Goal: Transaction & Acquisition: Purchase product/service

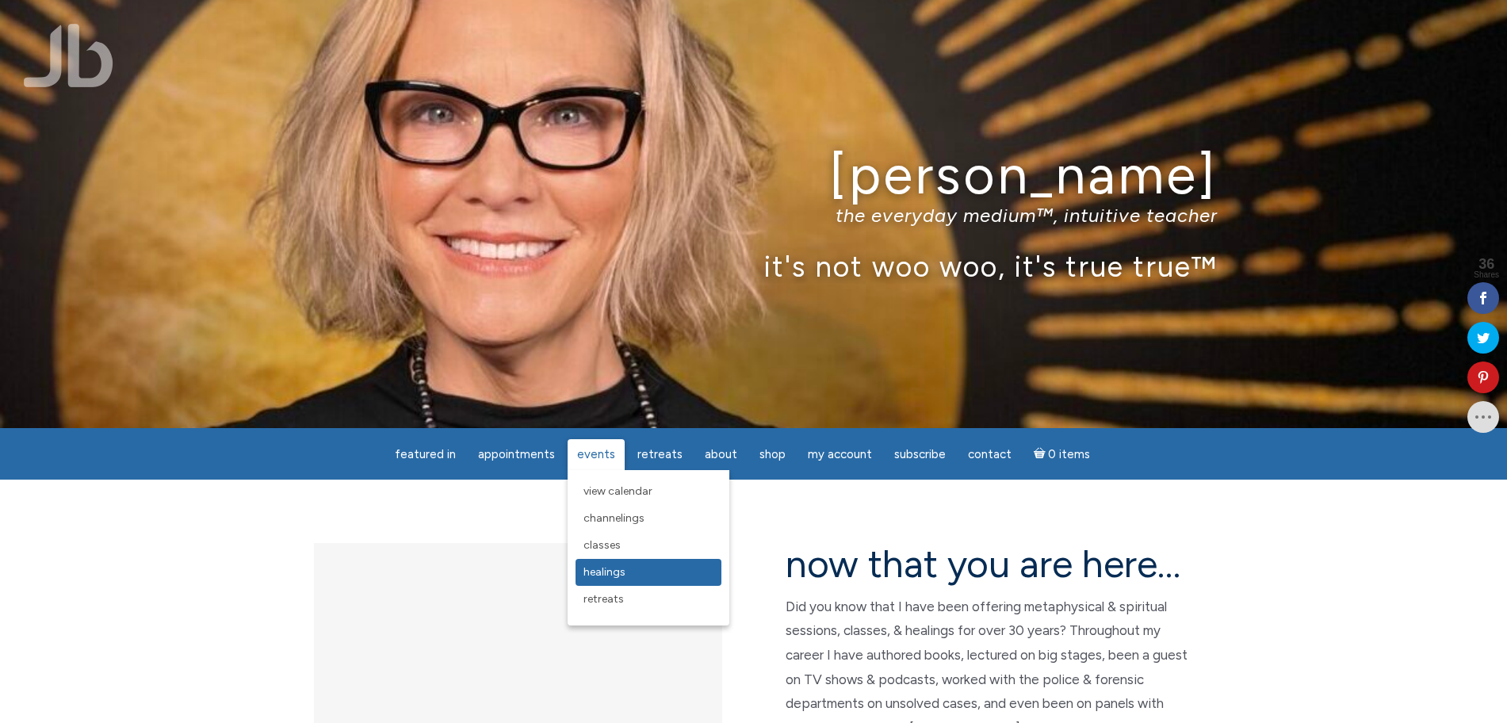
click at [621, 568] on span "Healings" at bounding box center [605, 571] width 42 height 13
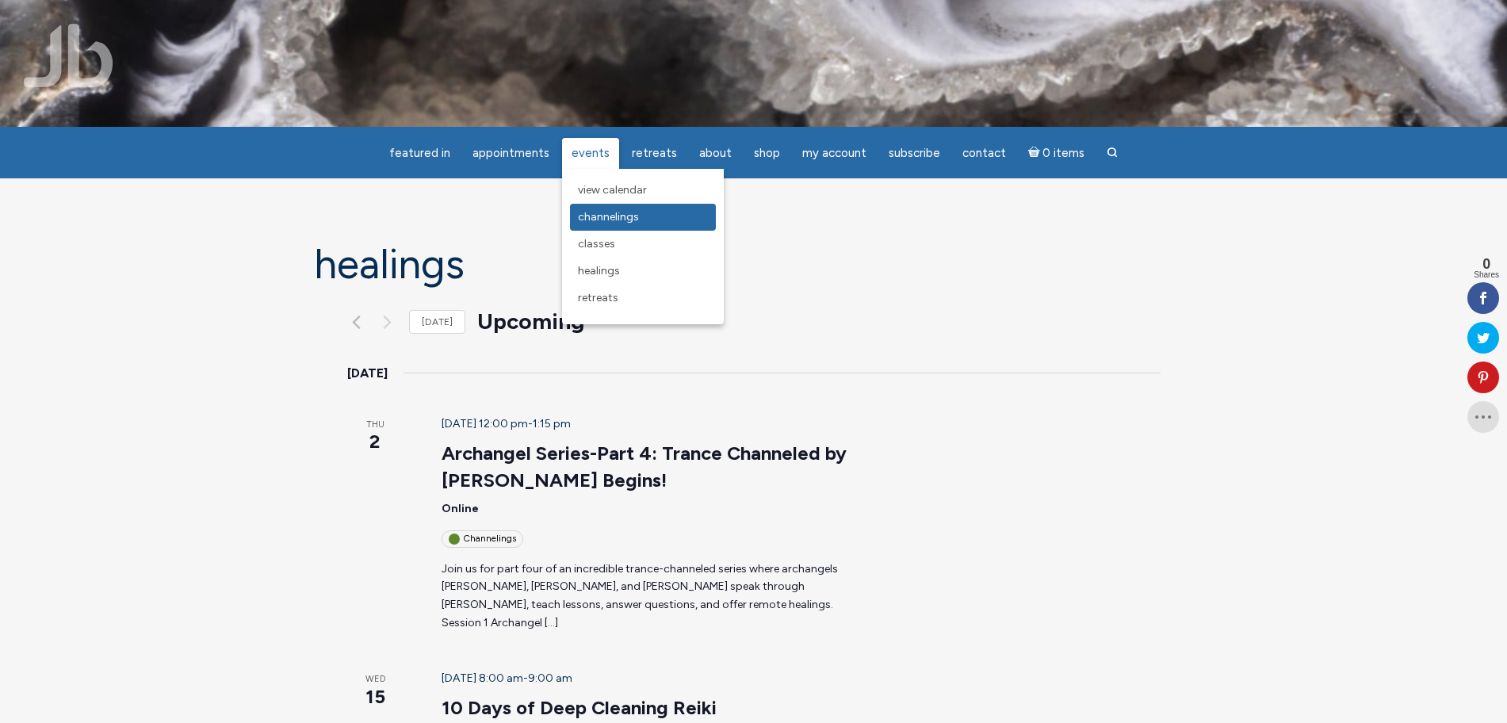
click at [608, 216] on span "Channelings" at bounding box center [608, 216] width 61 height 13
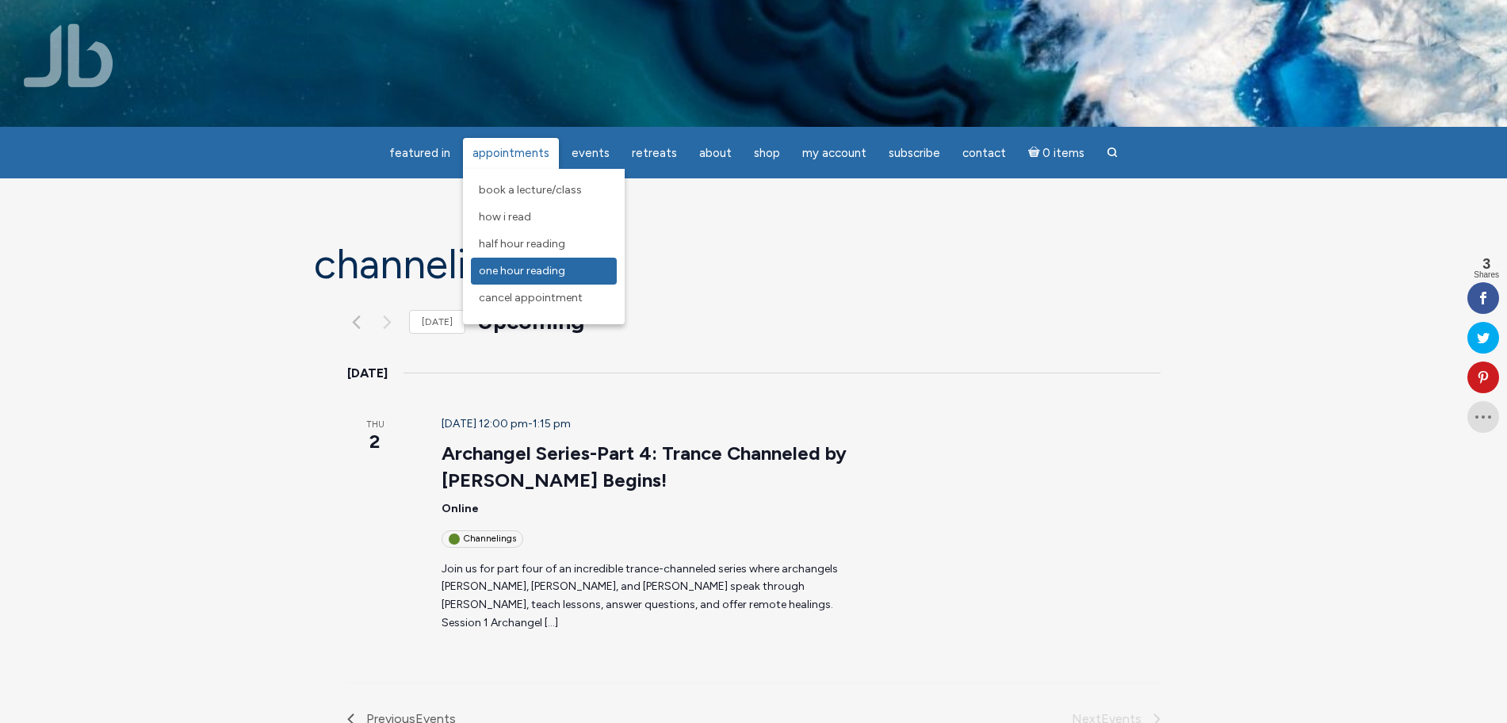
click at [534, 266] on span "One Hour Reading" at bounding box center [522, 270] width 86 height 13
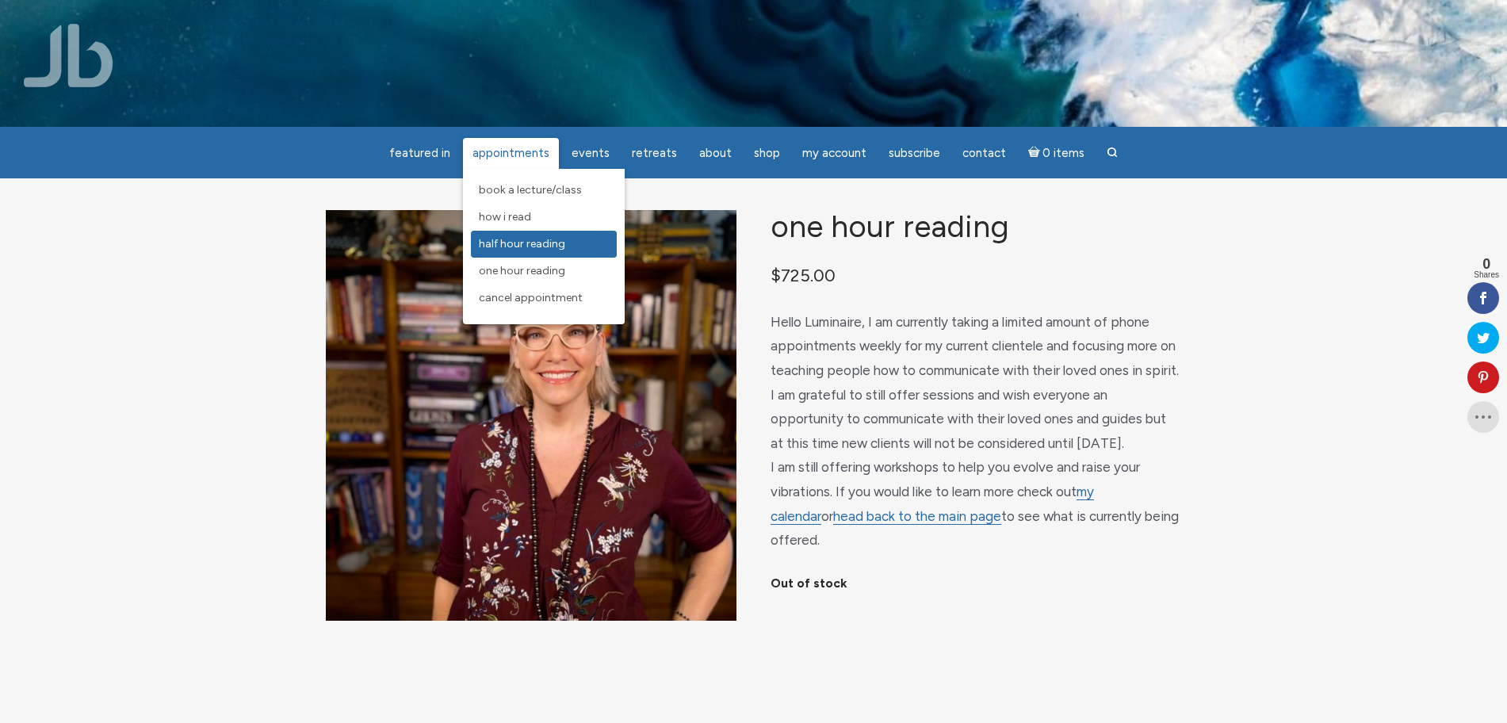
click at [561, 239] on span "Half Hour Reading" at bounding box center [522, 243] width 86 height 13
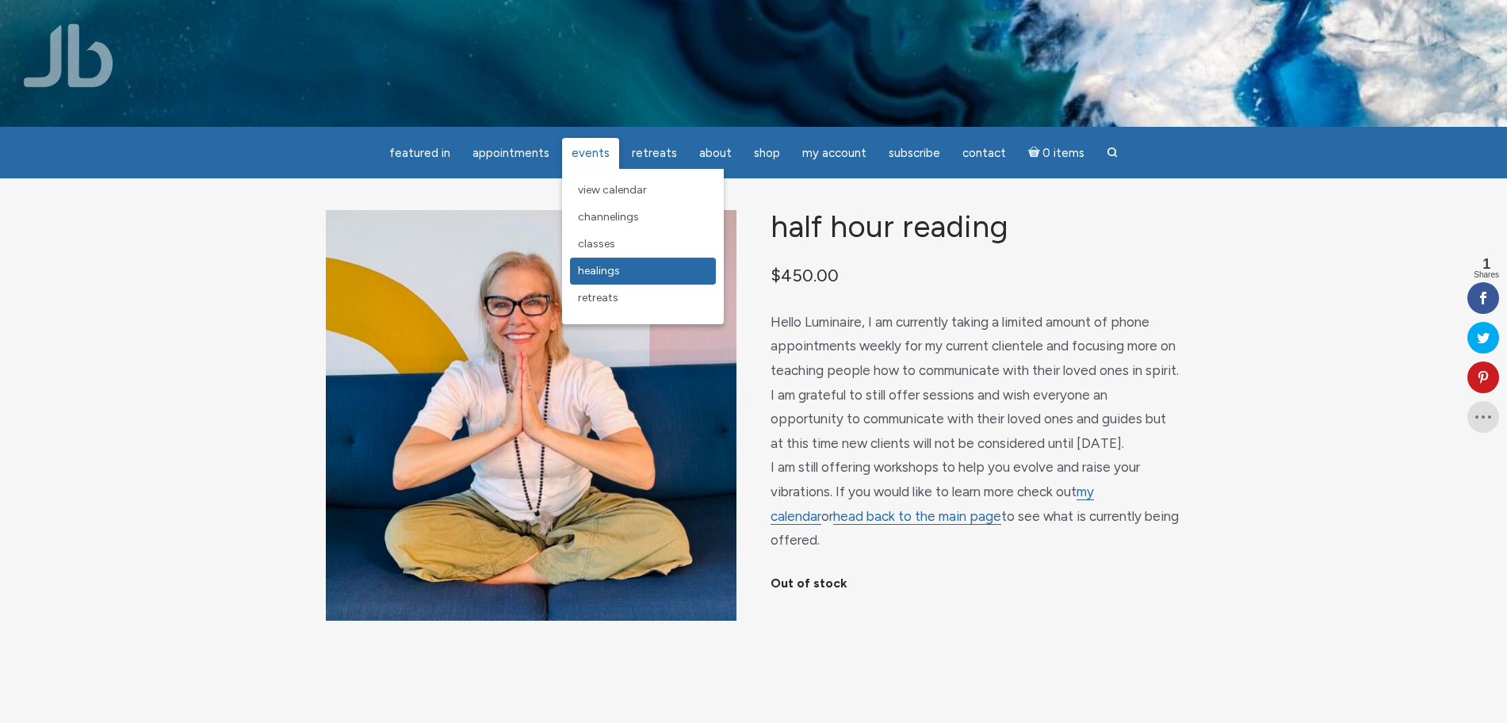
click at [612, 268] on span "Healings" at bounding box center [599, 270] width 42 height 13
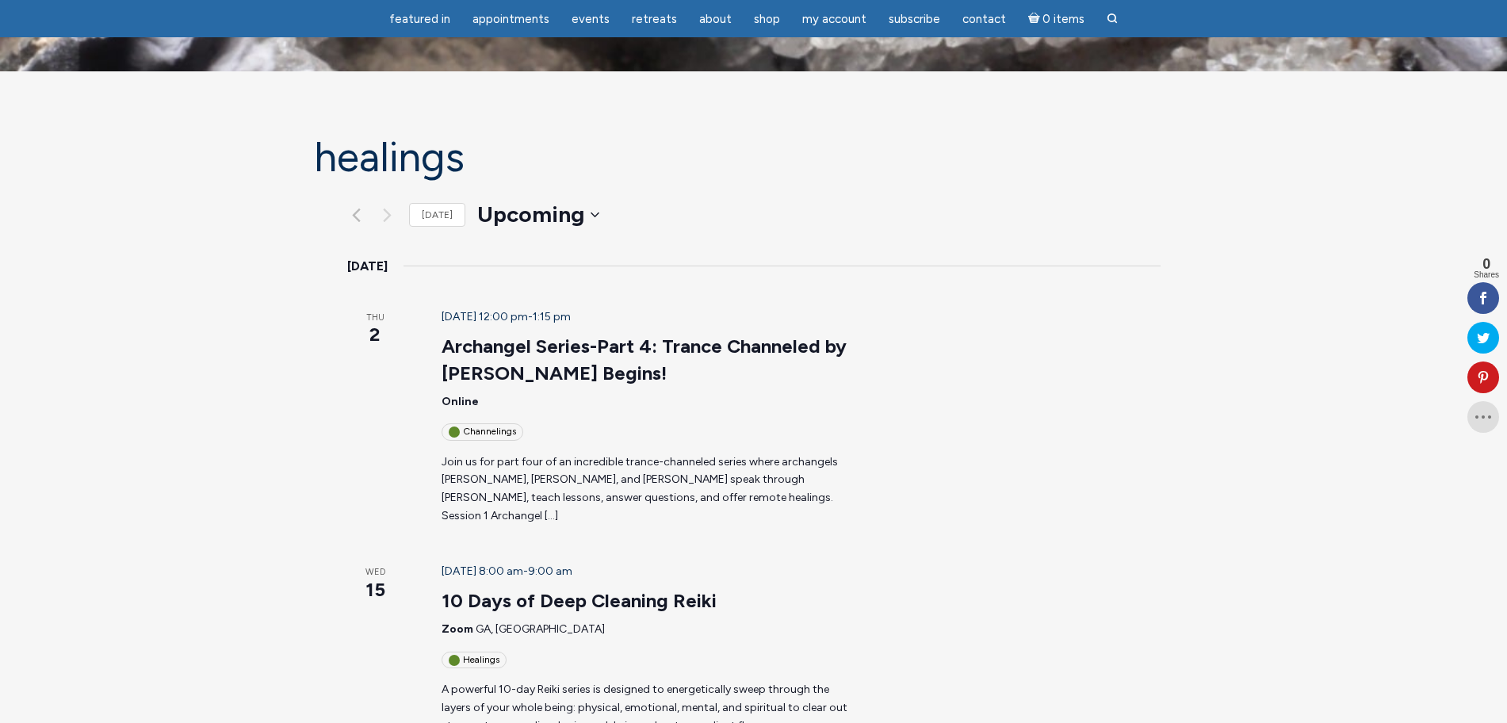
scroll to position [198, 0]
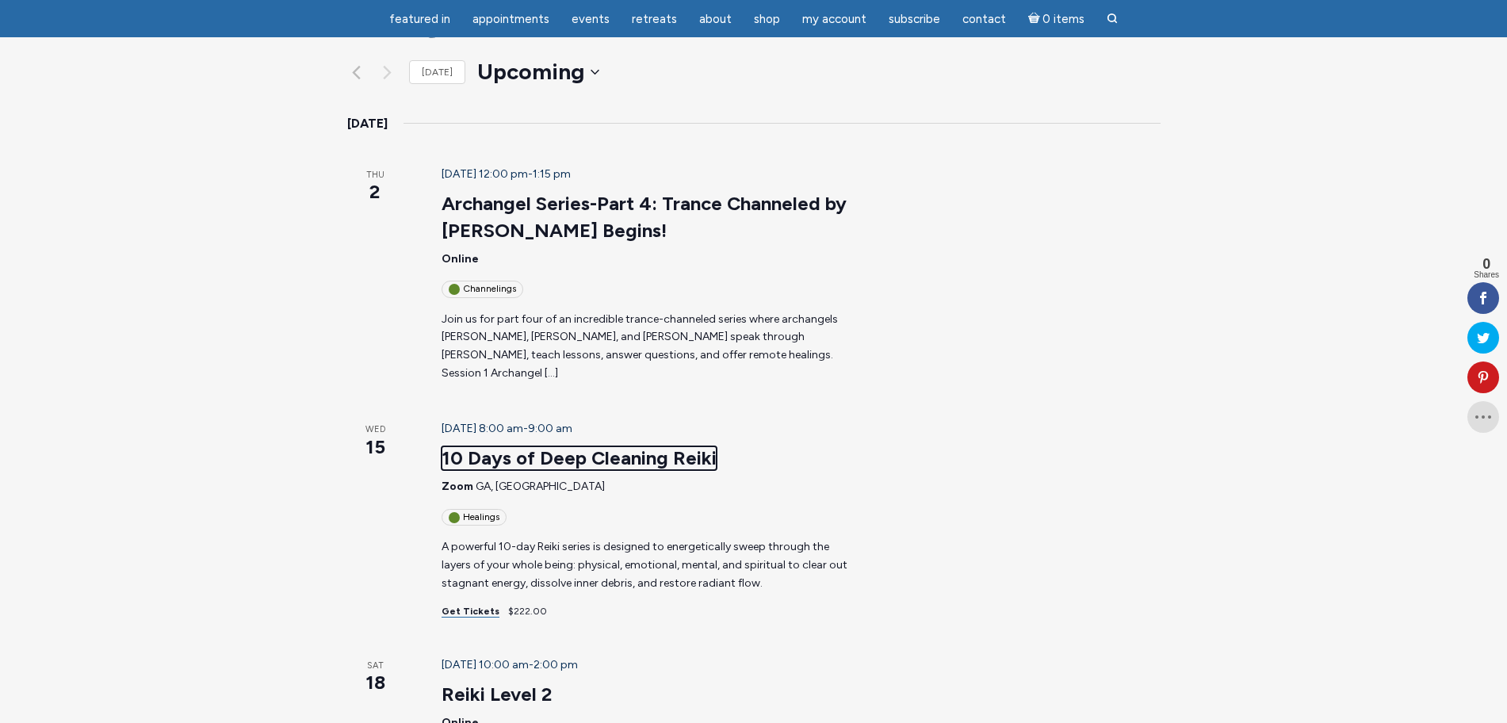
click at [553, 446] on link "10 Days of Deep Cleaning Reiki" at bounding box center [579, 458] width 275 height 24
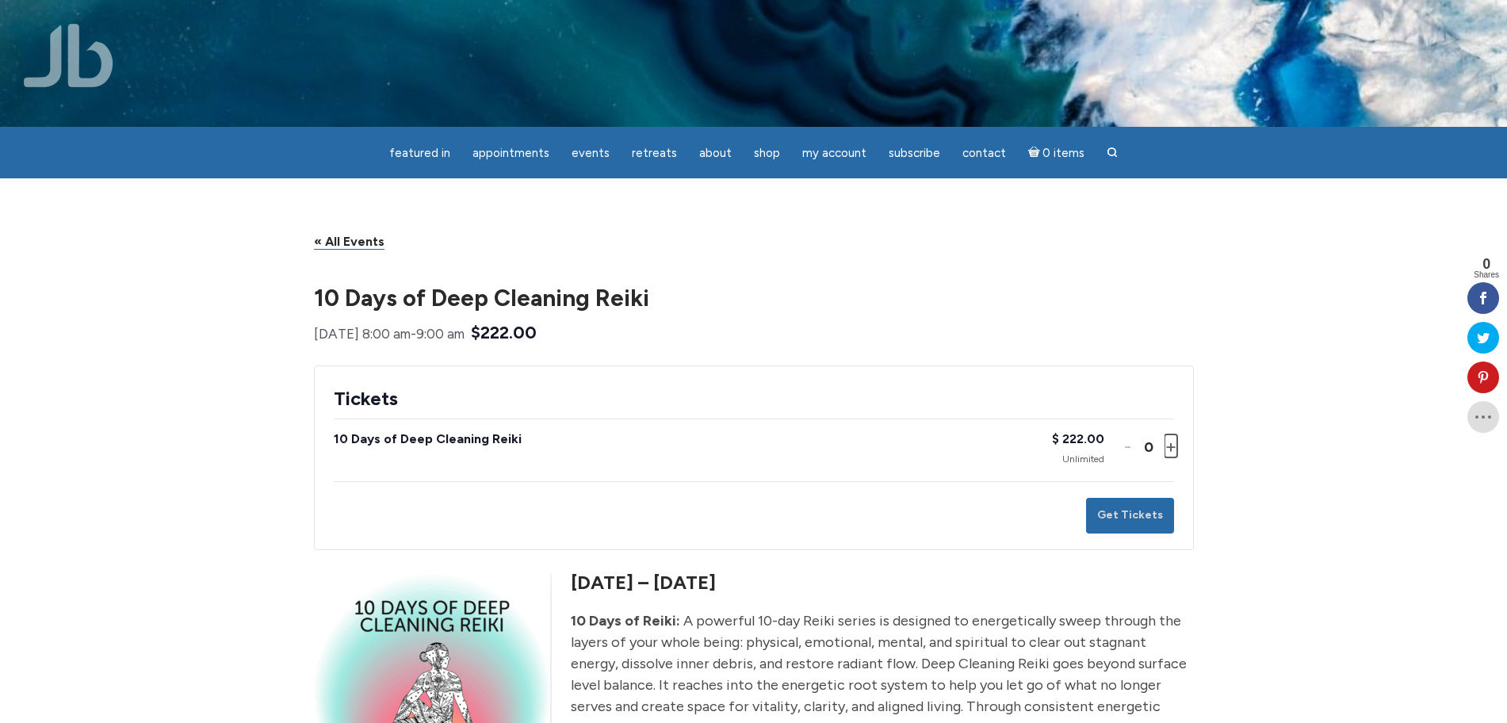
click at [1172, 458] on button "Increase ticket quantity for 10 Days of Deep Cleaning Reiki +" at bounding box center [1170, 446] width 10 height 23
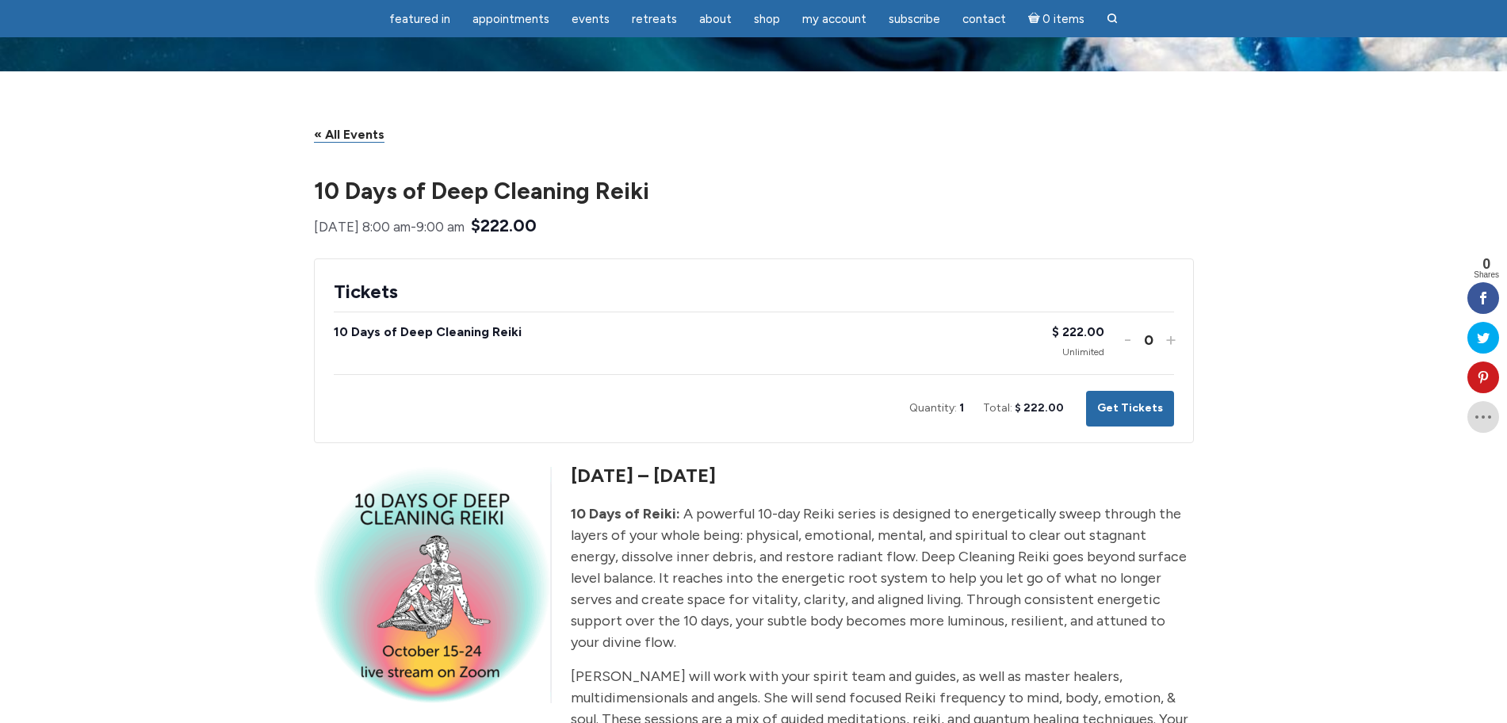
scroll to position [99, 0]
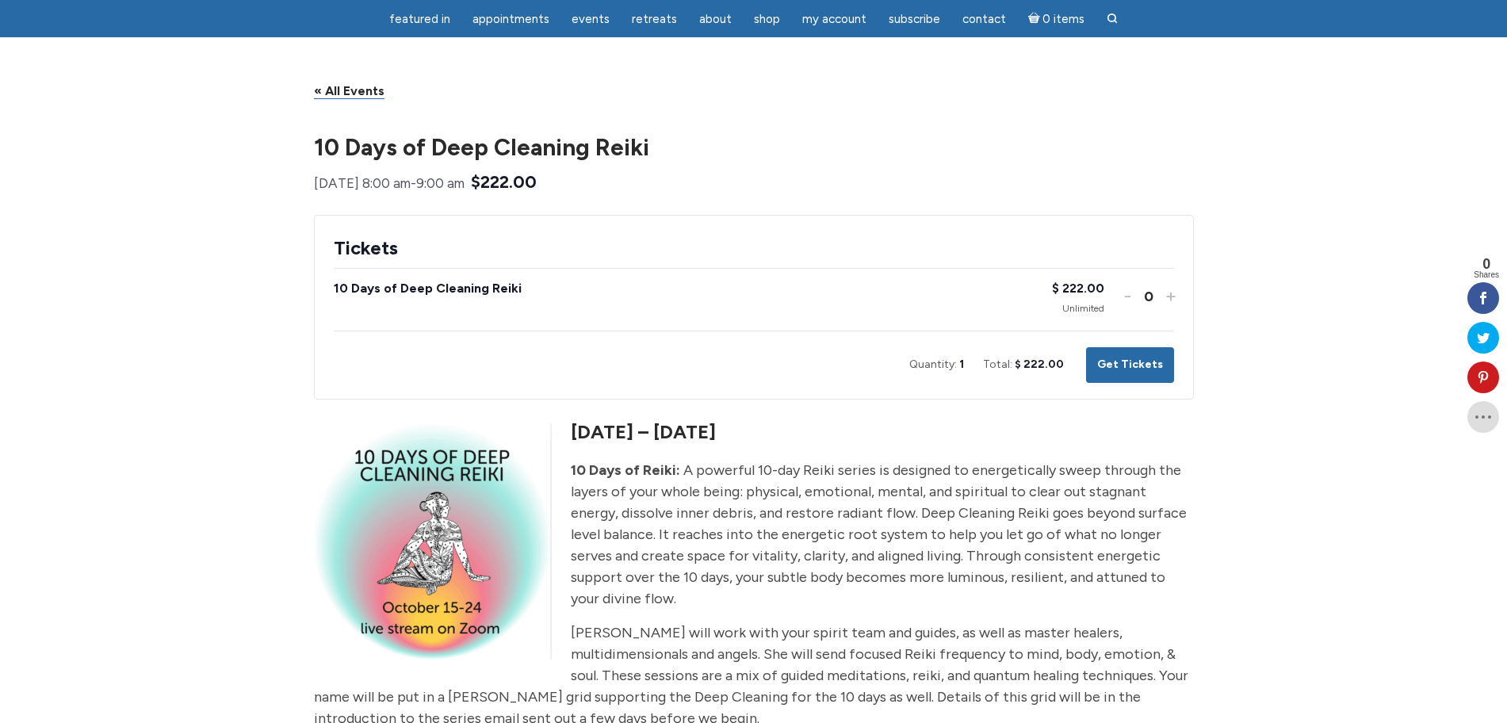
click at [887, 136] on div "« All Events 10 Days of Deep Cleaning Reiki October 15 @ 8:00 am - 9:00 am $222…" at bounding box center [754, 687] width 880 height 1217
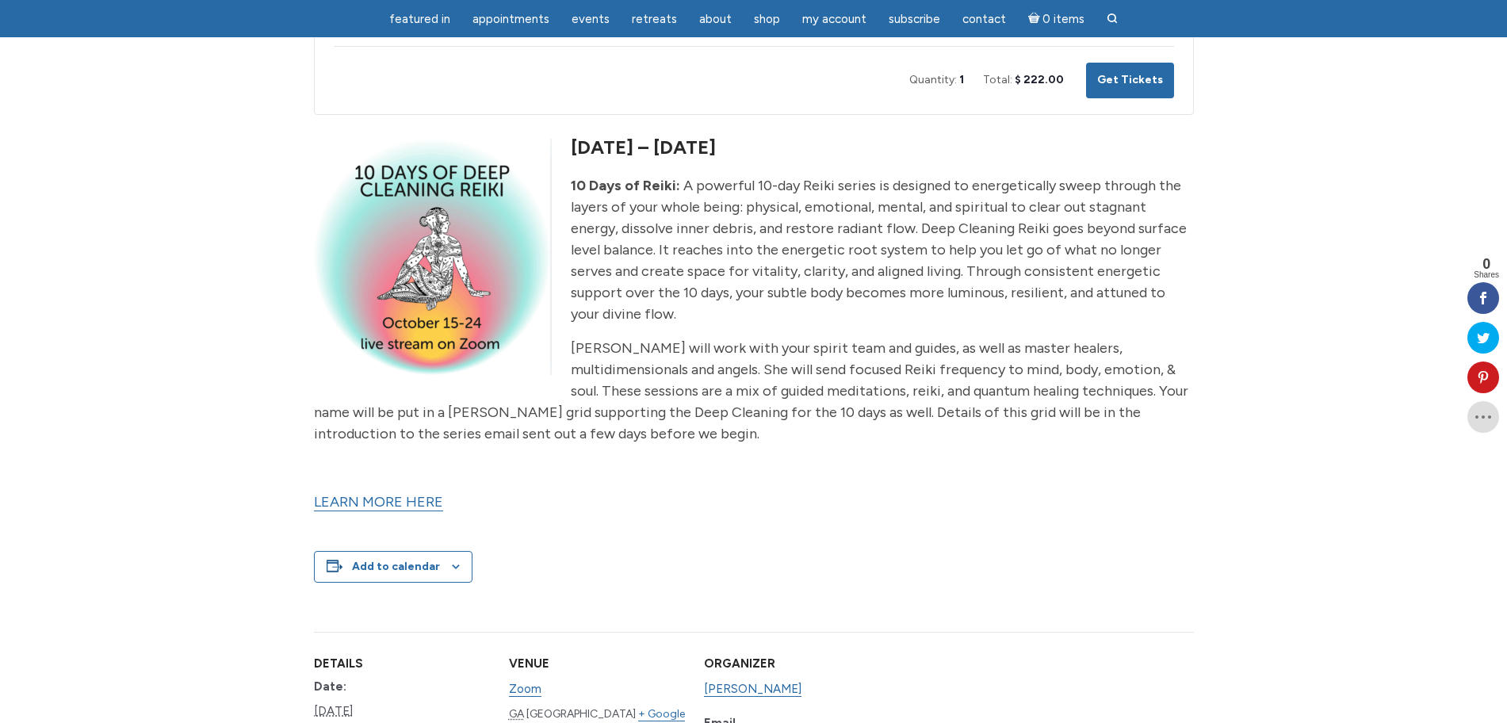
scroll to position [396, 0]
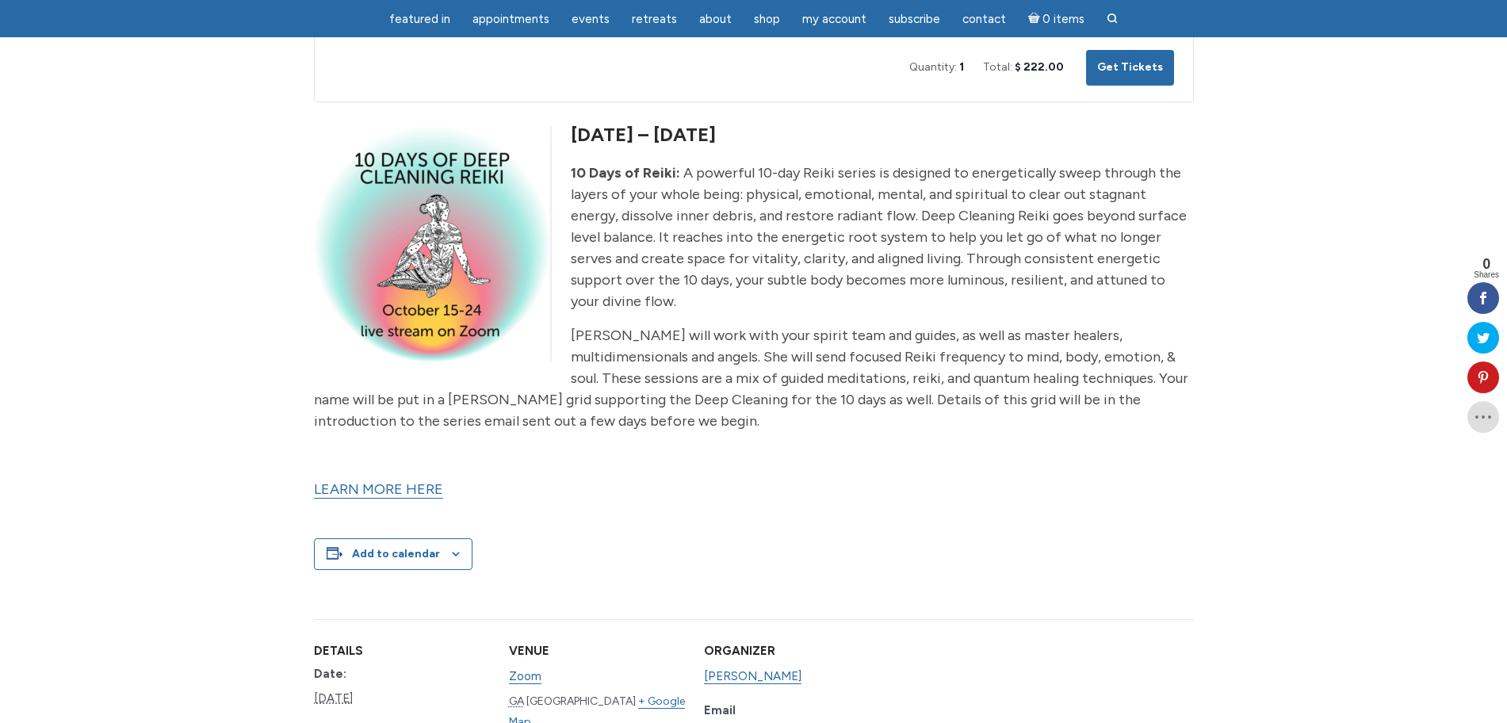
click at [363, 490] on link "LEARN MORE HERE" at bounding box center [378, 490] width 129 height 18
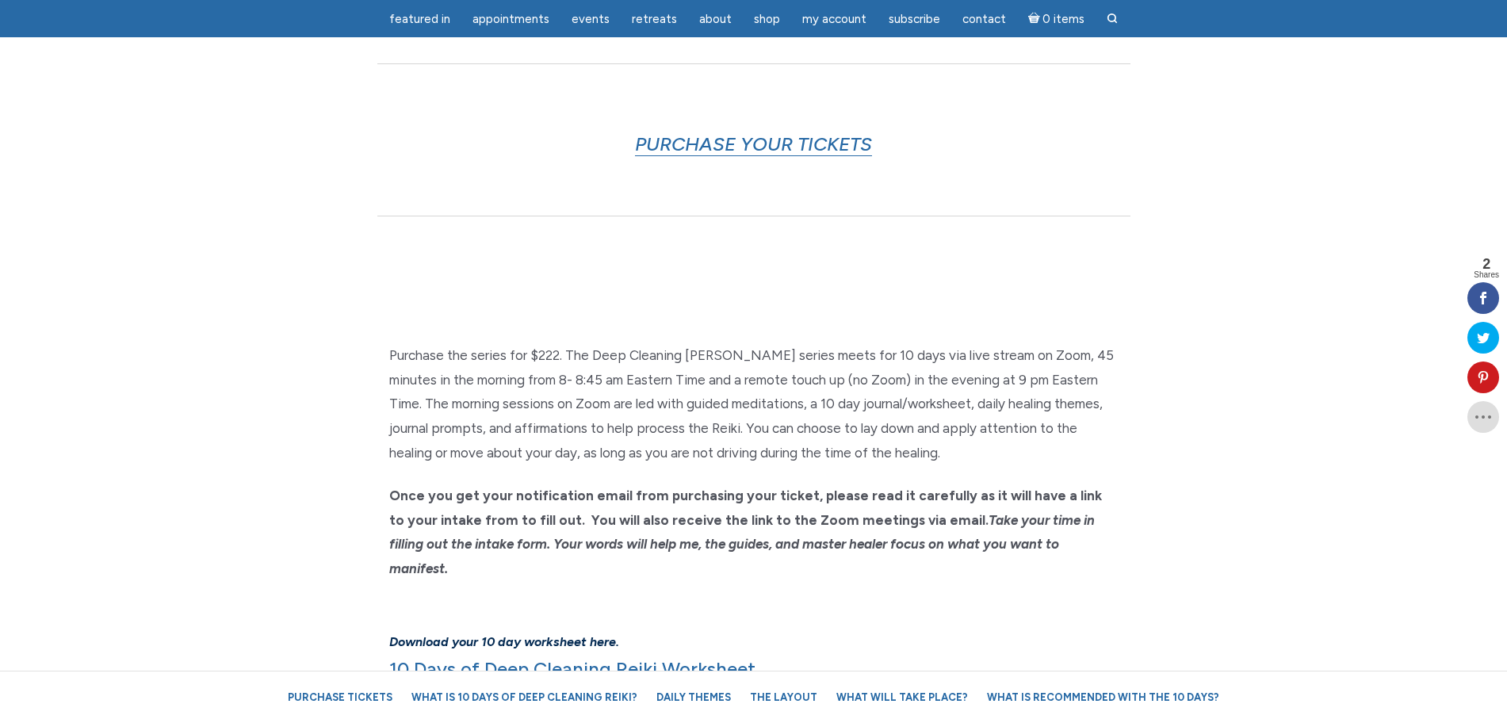
scroll to position [1189, 0]
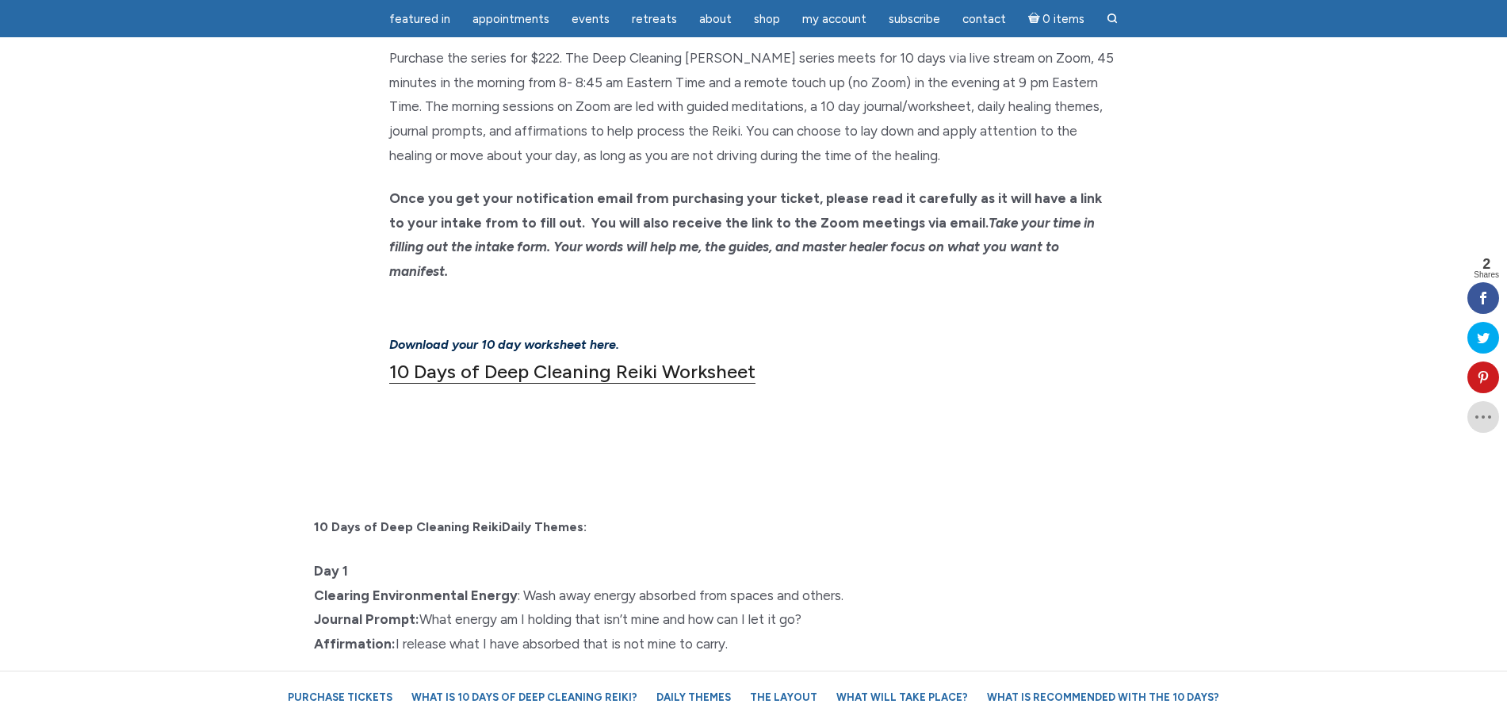
click at [676, 360] on link "10 Days of Deep Cleaning Reiki Worksheet" at bounding box center [572, 372] width 366 height 24
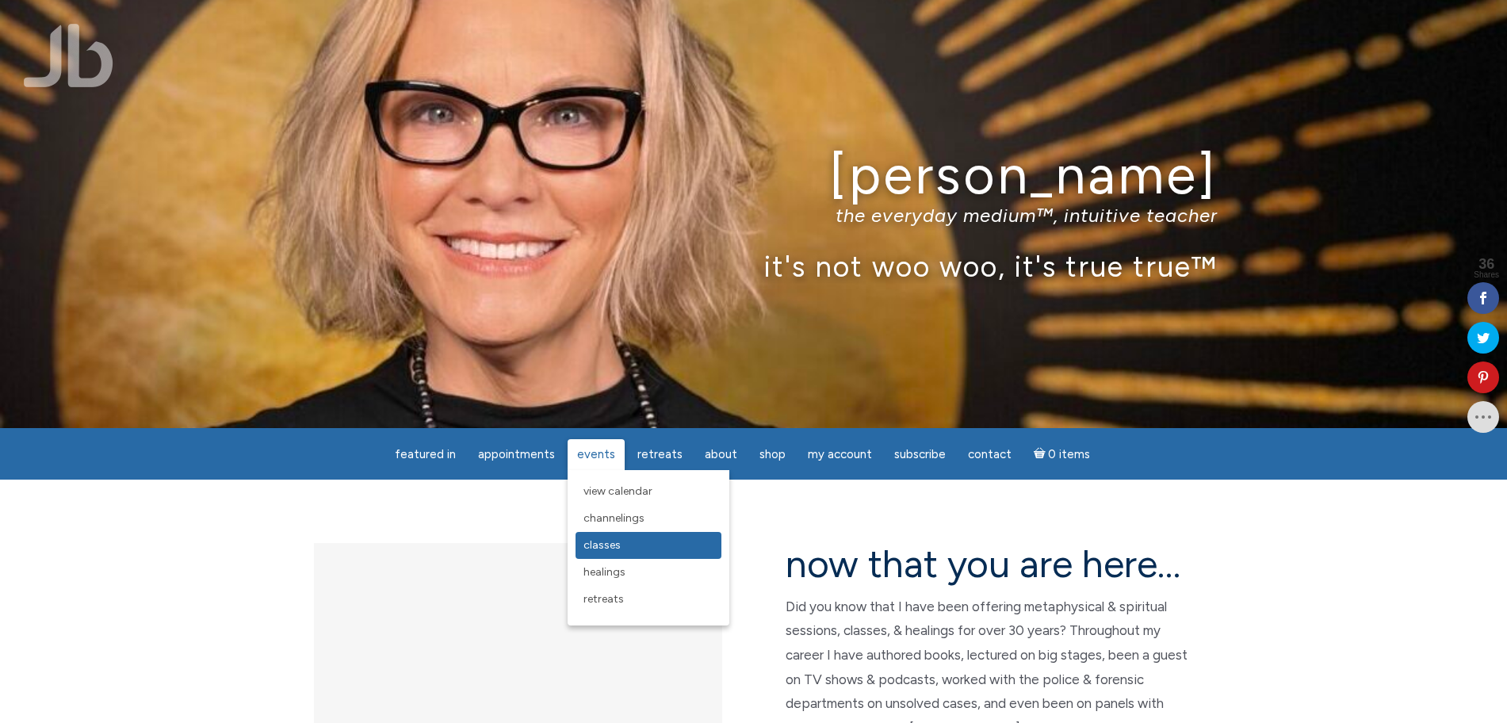
click at [615, 546] on span "Classes" at bounding box center [602, 544] width 37 height 13
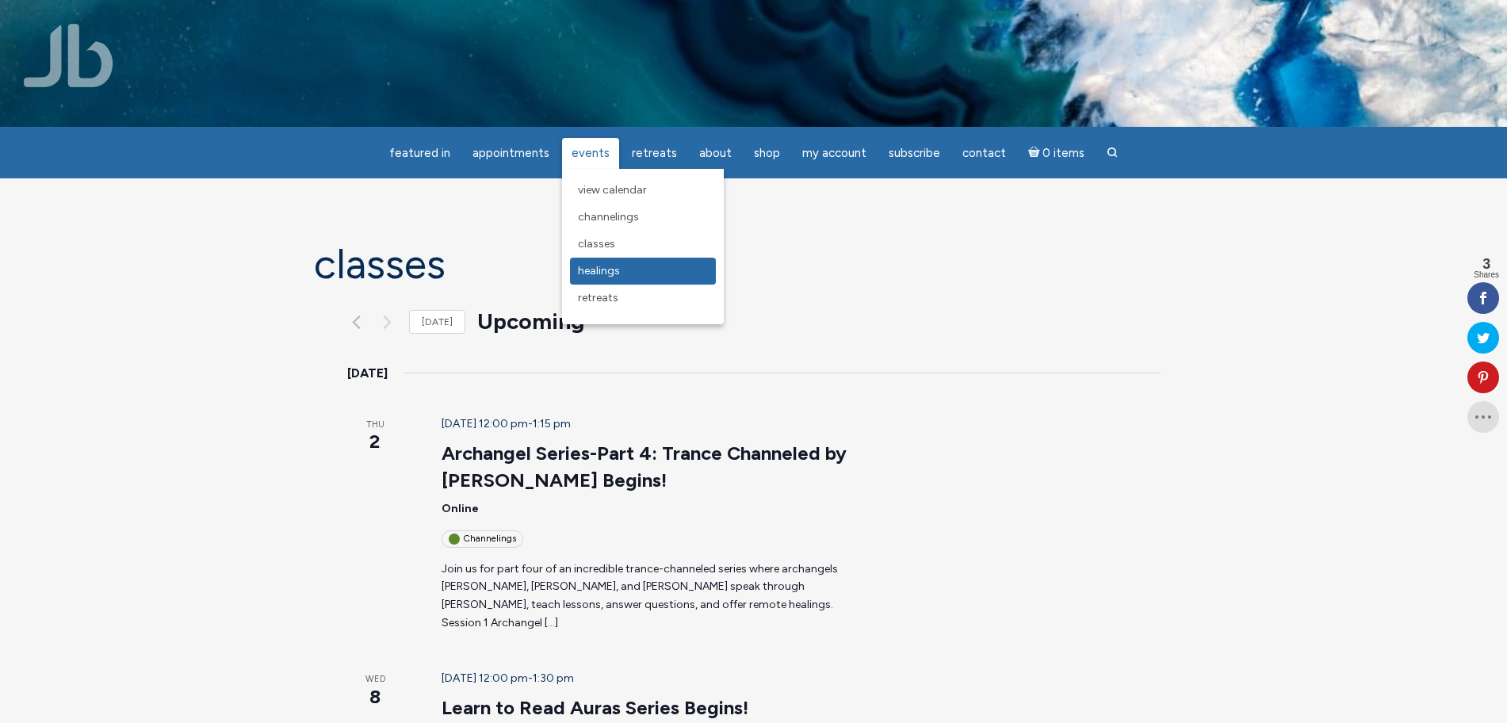
click at [607, 274] on span "Healings" at bounding box center [599, 270] width 42 height 13
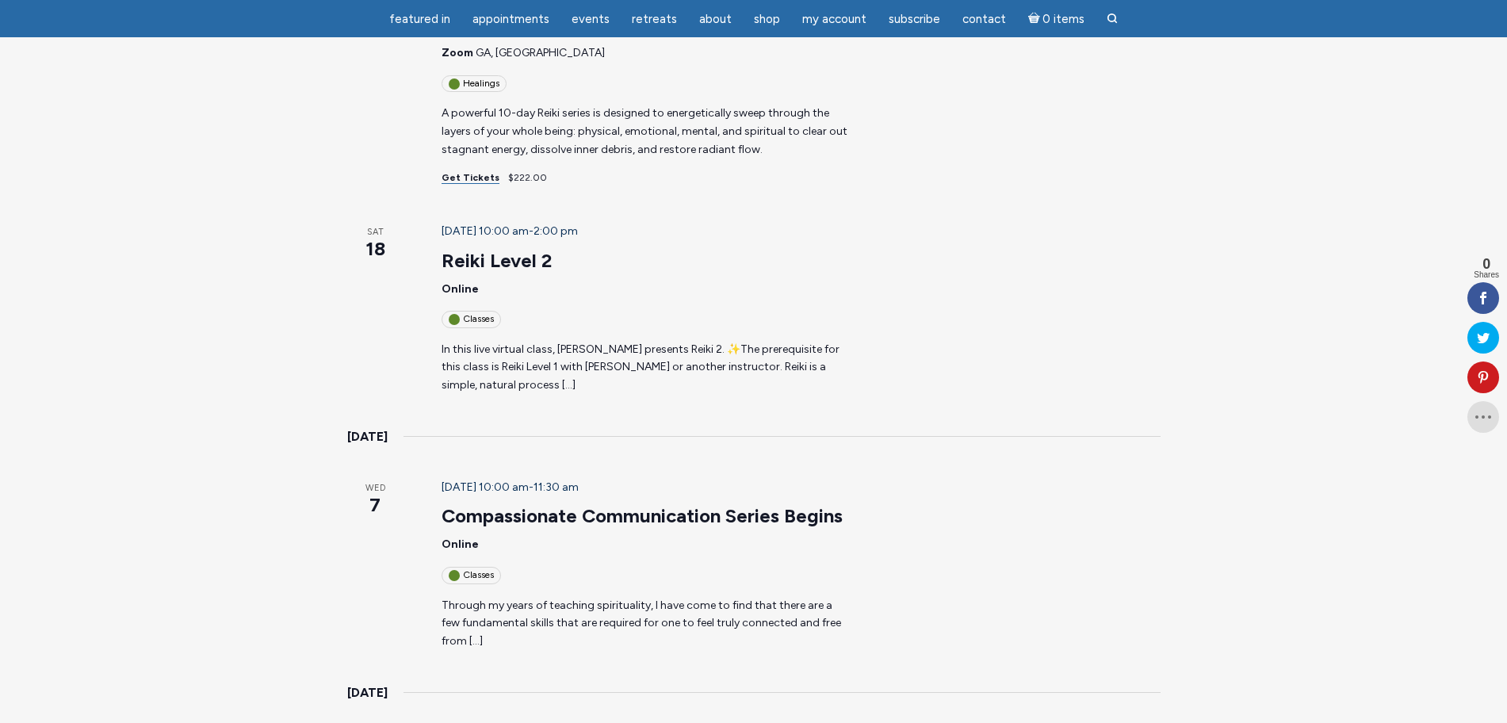
scroll to position [595, 0]
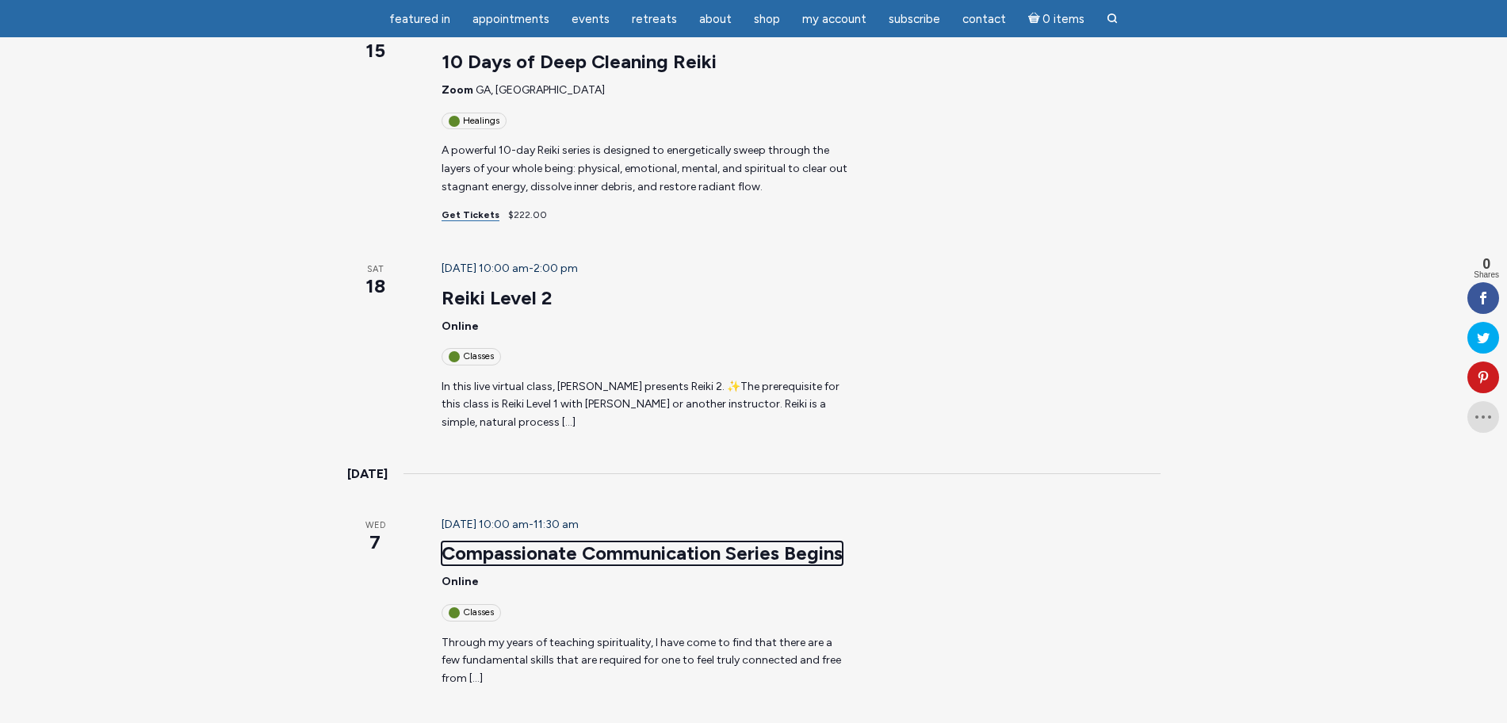
click at [695, 542] on link "Compassionate Communication Series Begins" at bounding box center [642, 554] width 401 height 24
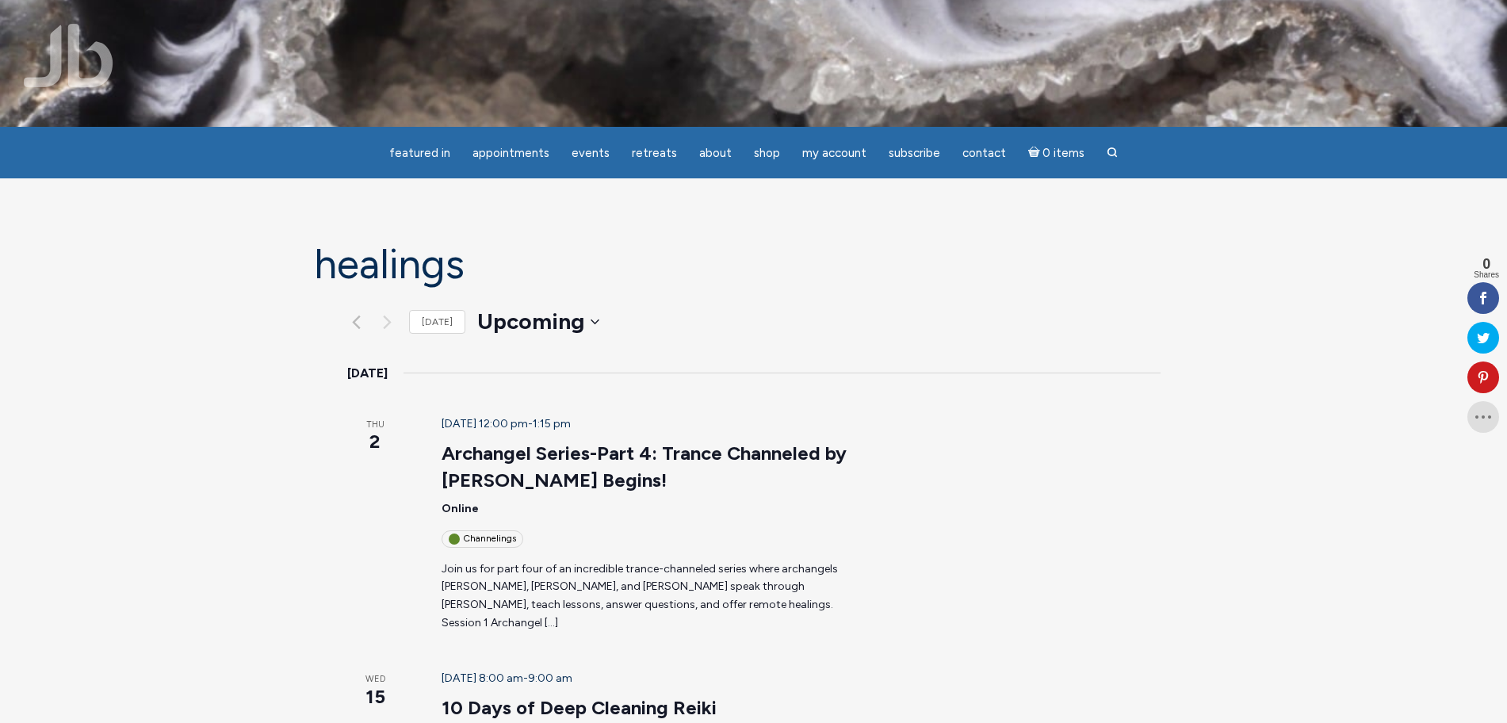
scroll to position [99, 0]
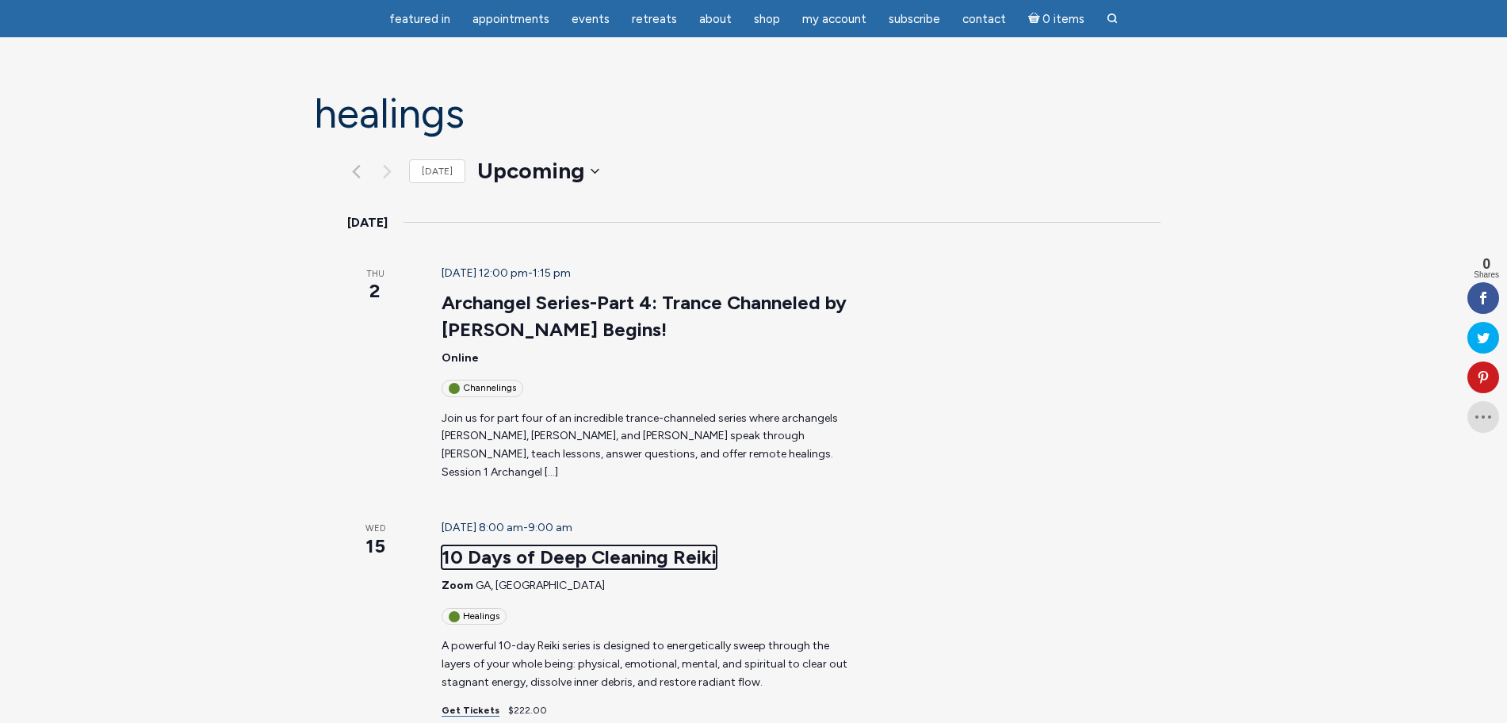
click at [574, 546] on link "10 Days of Deep Cleaning Reiki" at bounding box center [579, 558] width 275 height 24
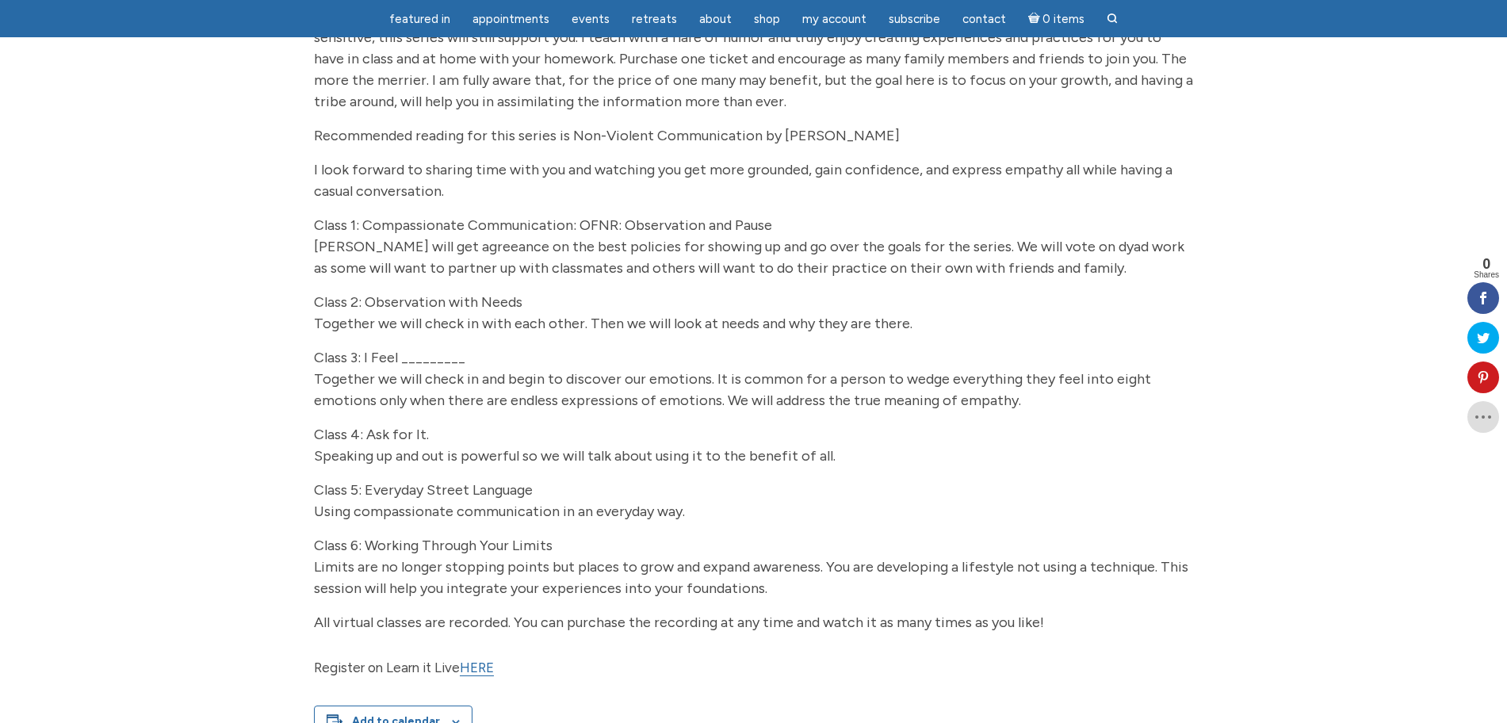
scroll to position [595, 0]
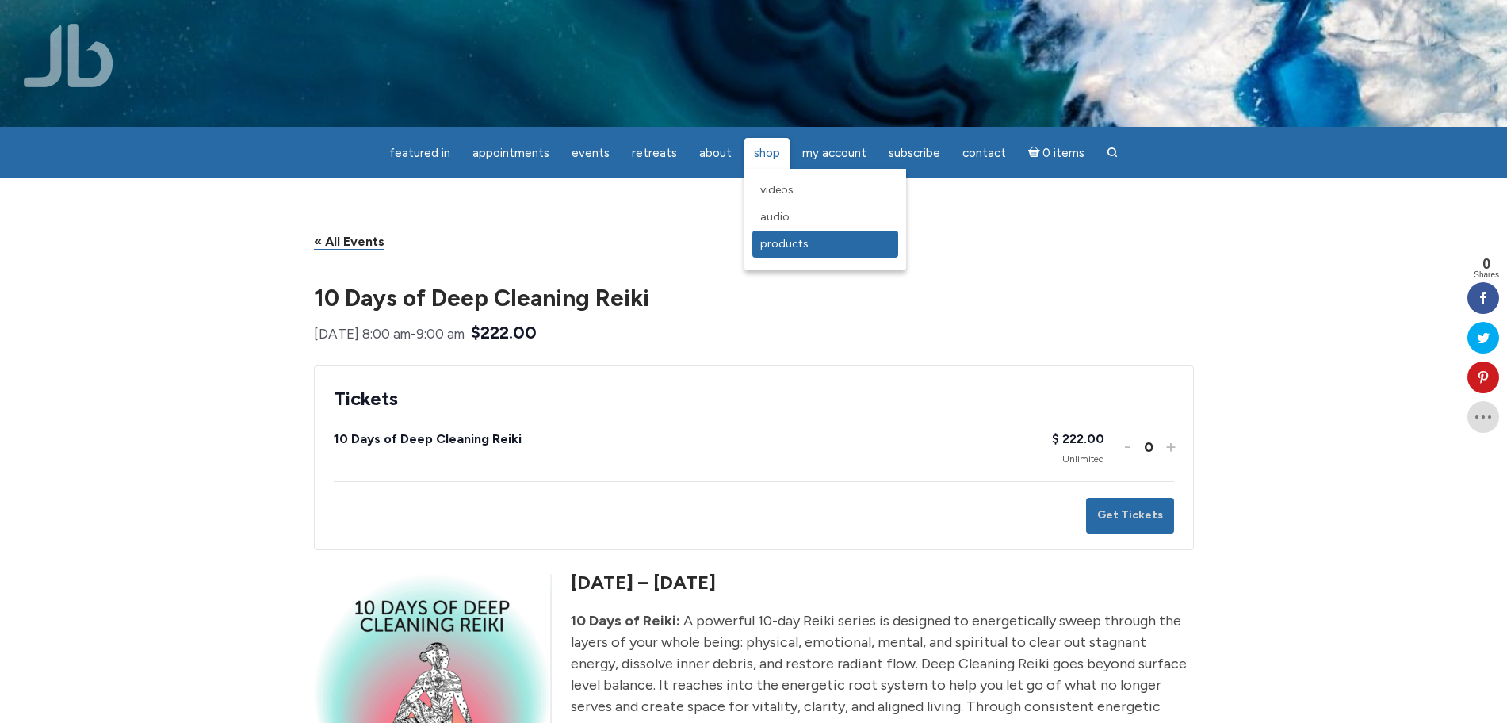
click at [784, 237] on span "Products" at bounding box center [784, 243] width 48 height 13
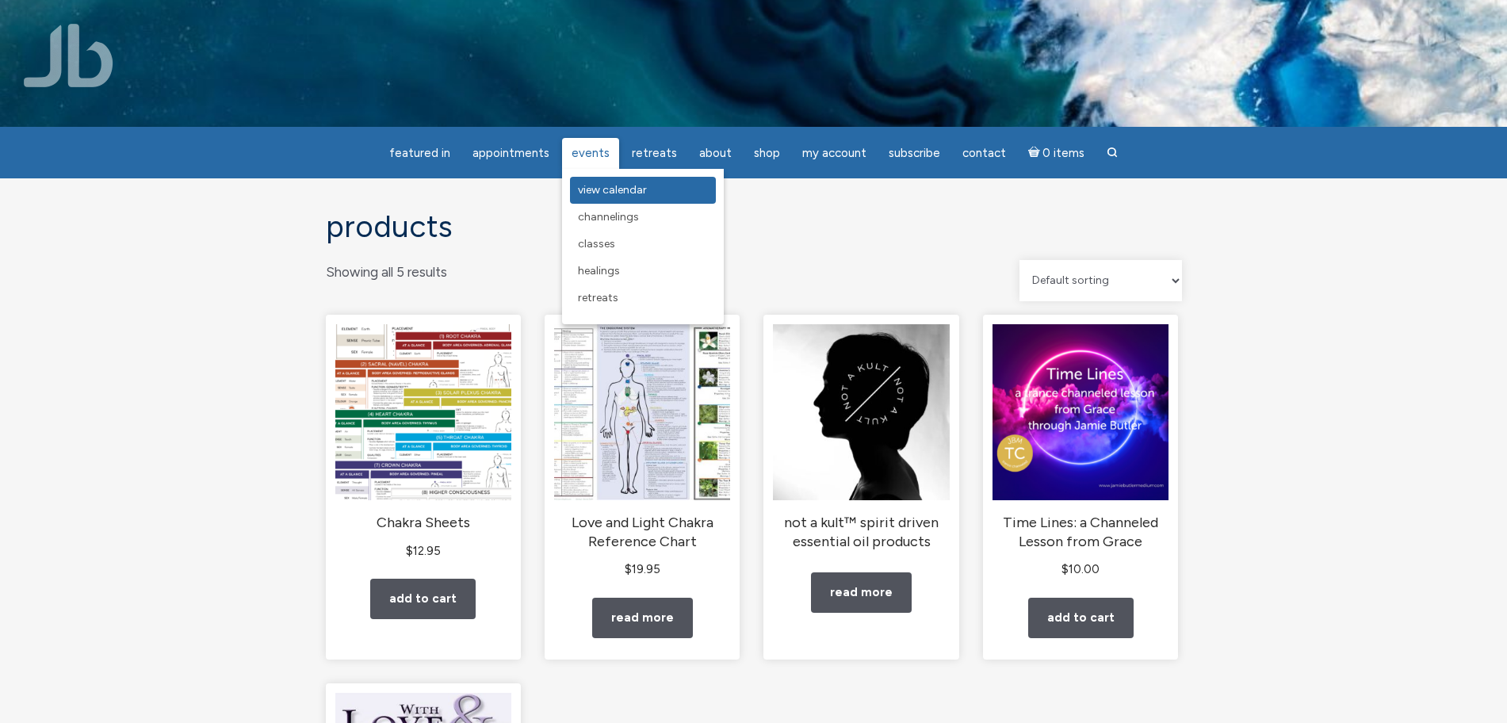
click at [604, 191] on span "View Calendar" at bounding box center [612, 189] width 69 height 13
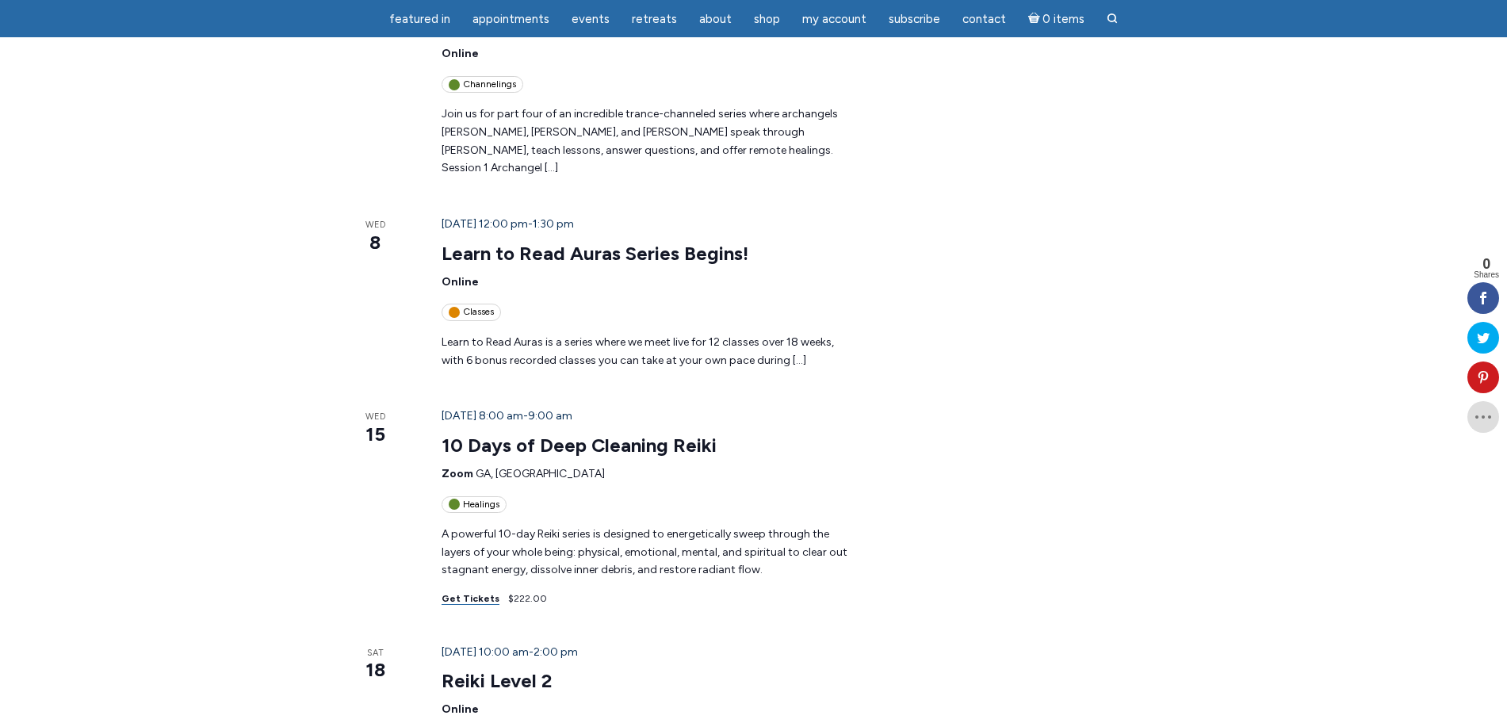
scroll to position [496, 0]
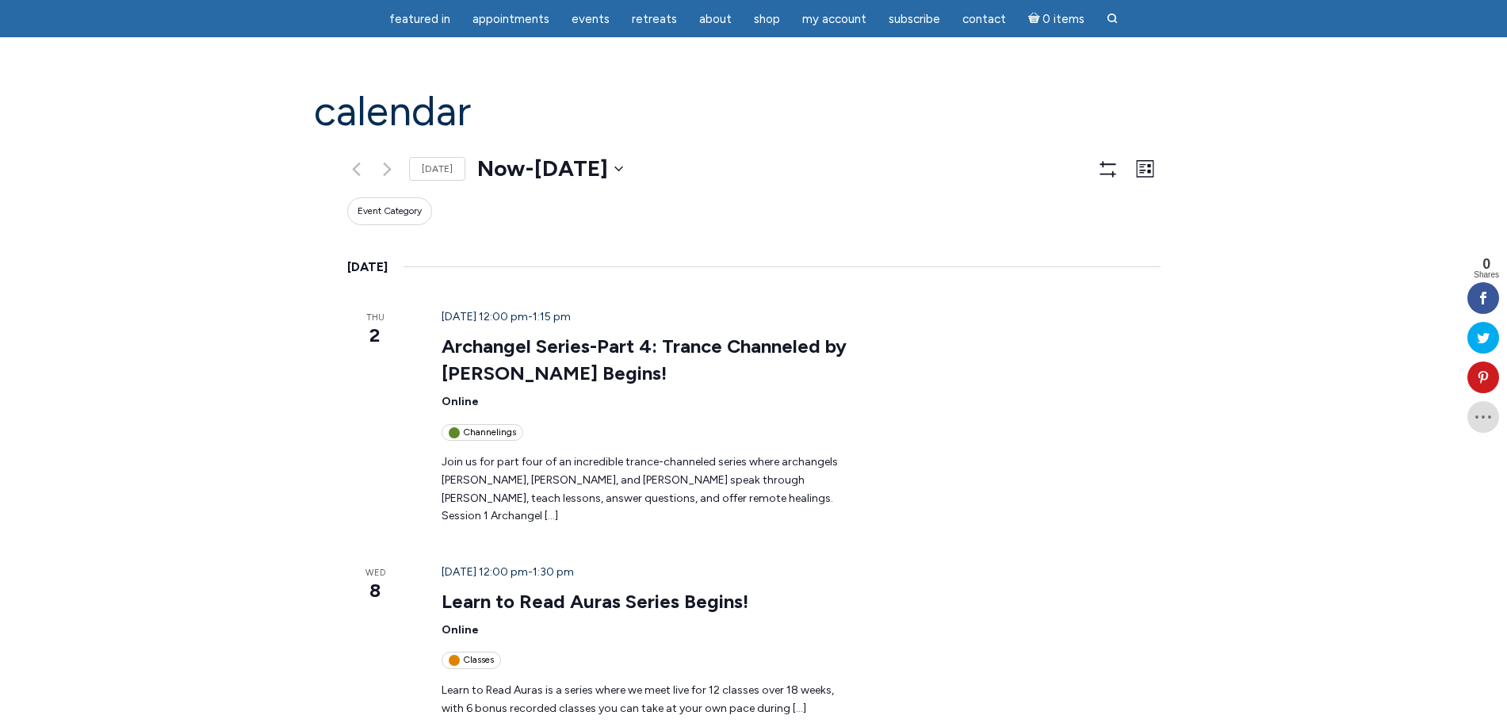
scroll to position [99, 0]
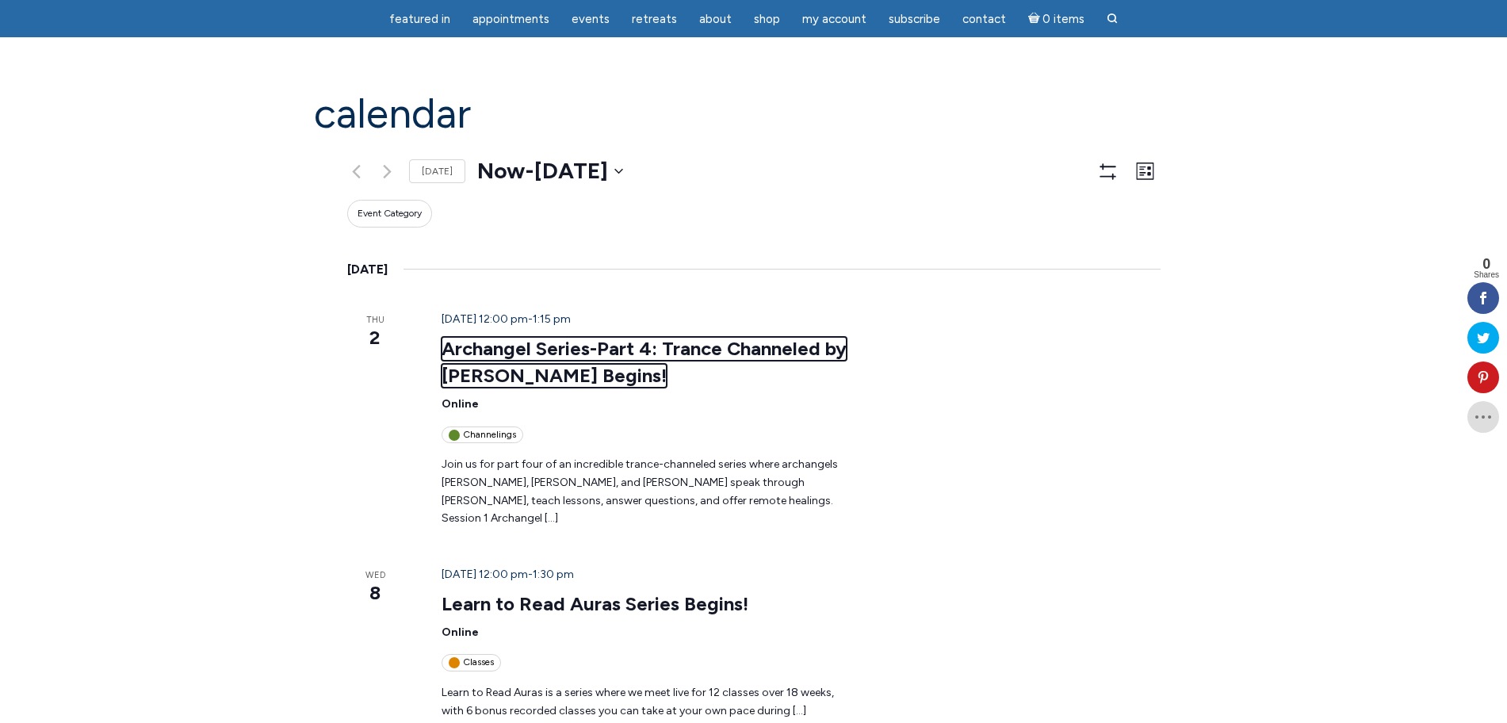
click at [546, 337] on link "Archangel Series-Part 4: Trance Channeled by [PERSON_NAME] Begins!" at bounding box center [644, 362] width 405 height 51
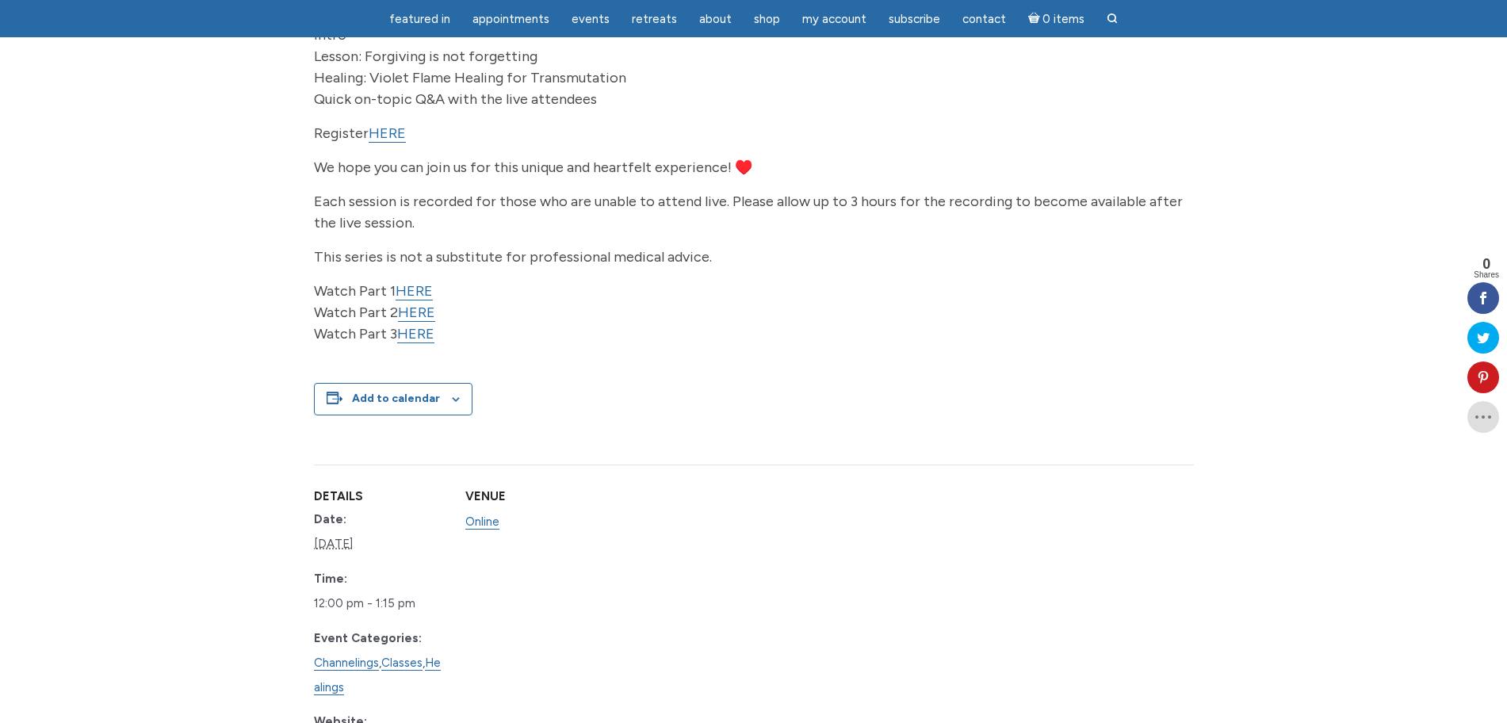
scroll to position [892, 0]
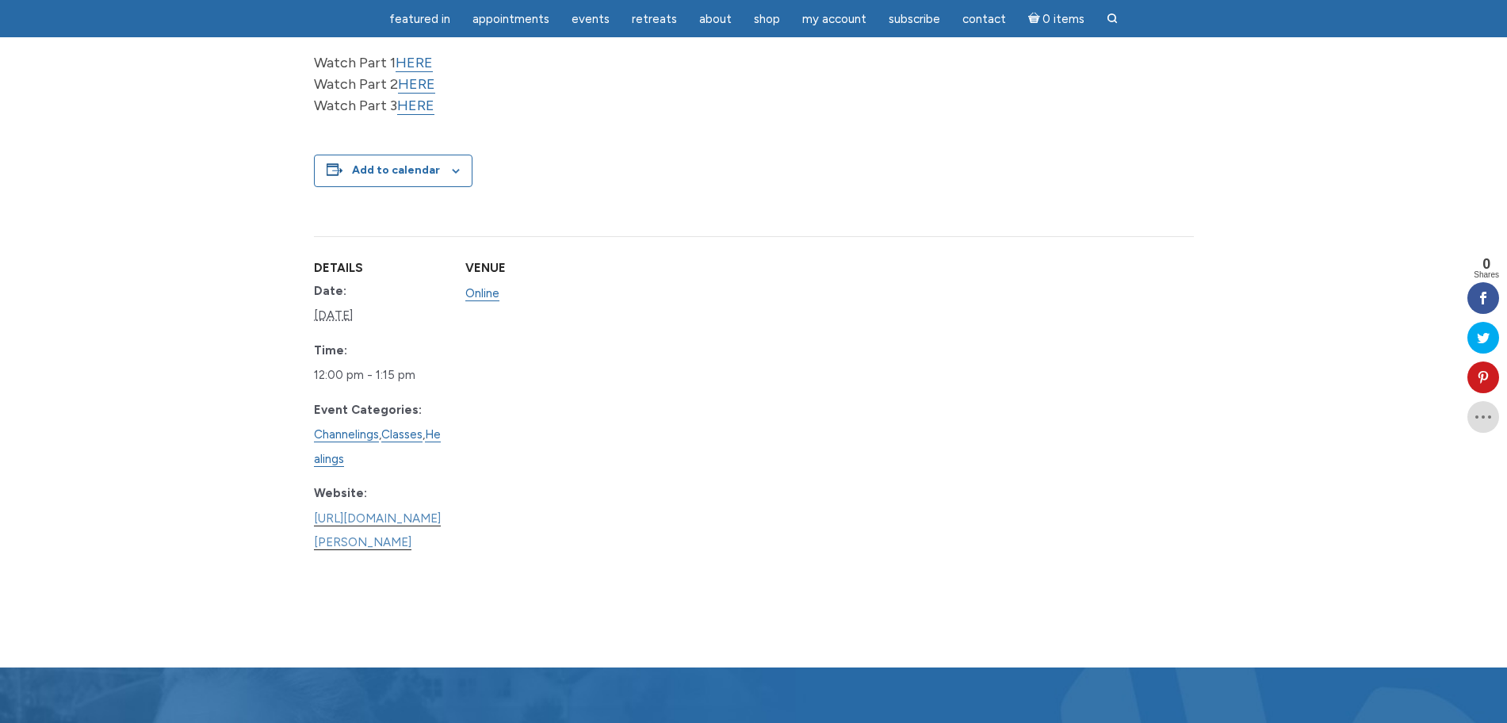
click at [441, 521] on link "https://www.learnitlive.com/Class/Archangel-Series-Part-4%3A-Trance-Channeled-b…" at bounding box center [377, 531] width 127 height 40
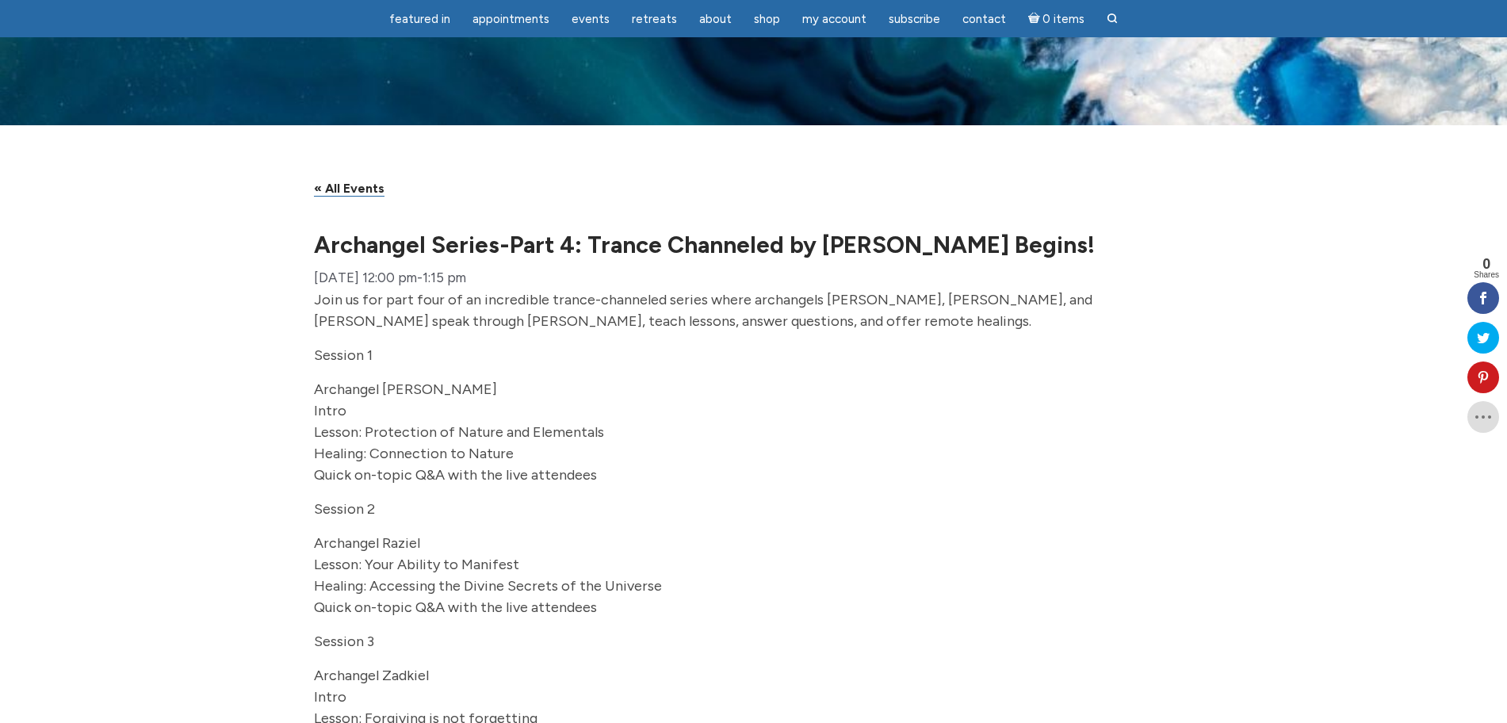
scroll to position [0, 0]
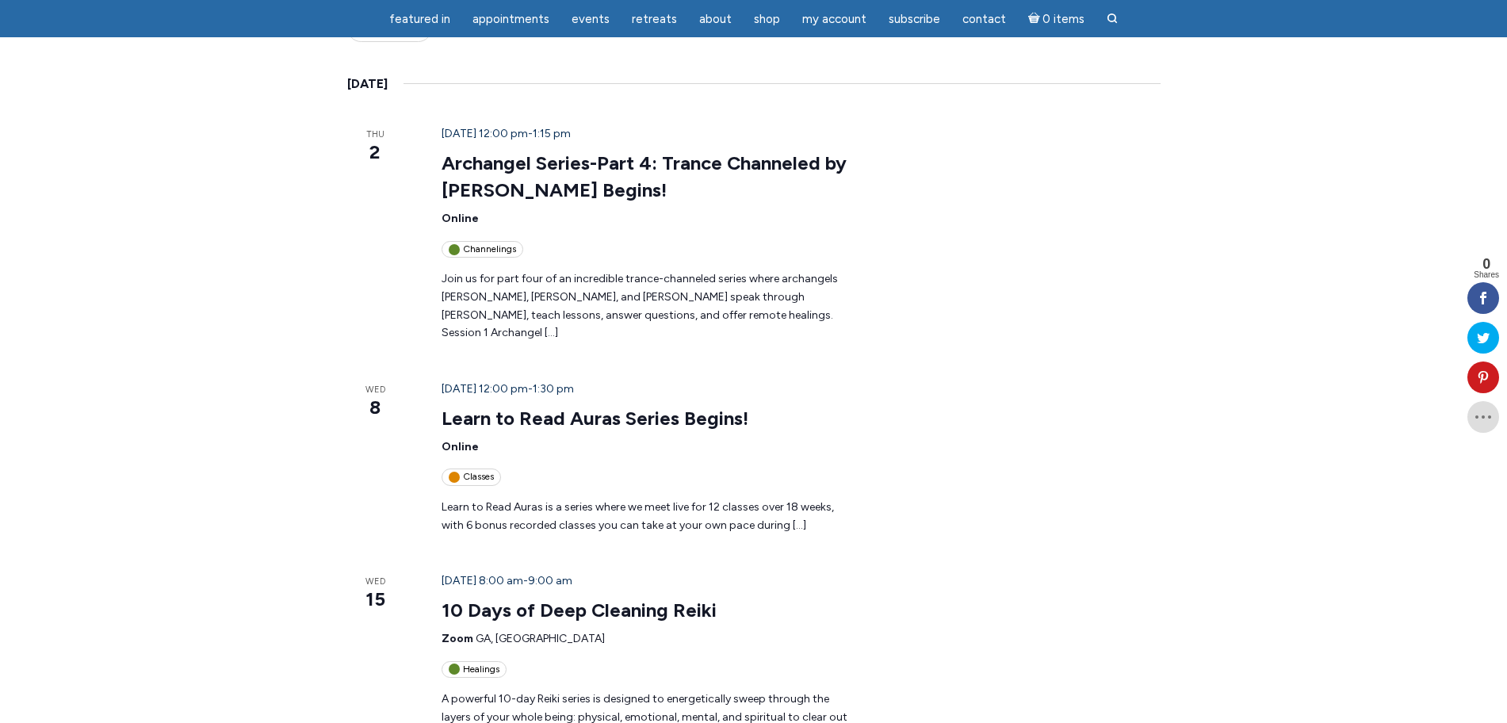
scroll to position [297, 0]
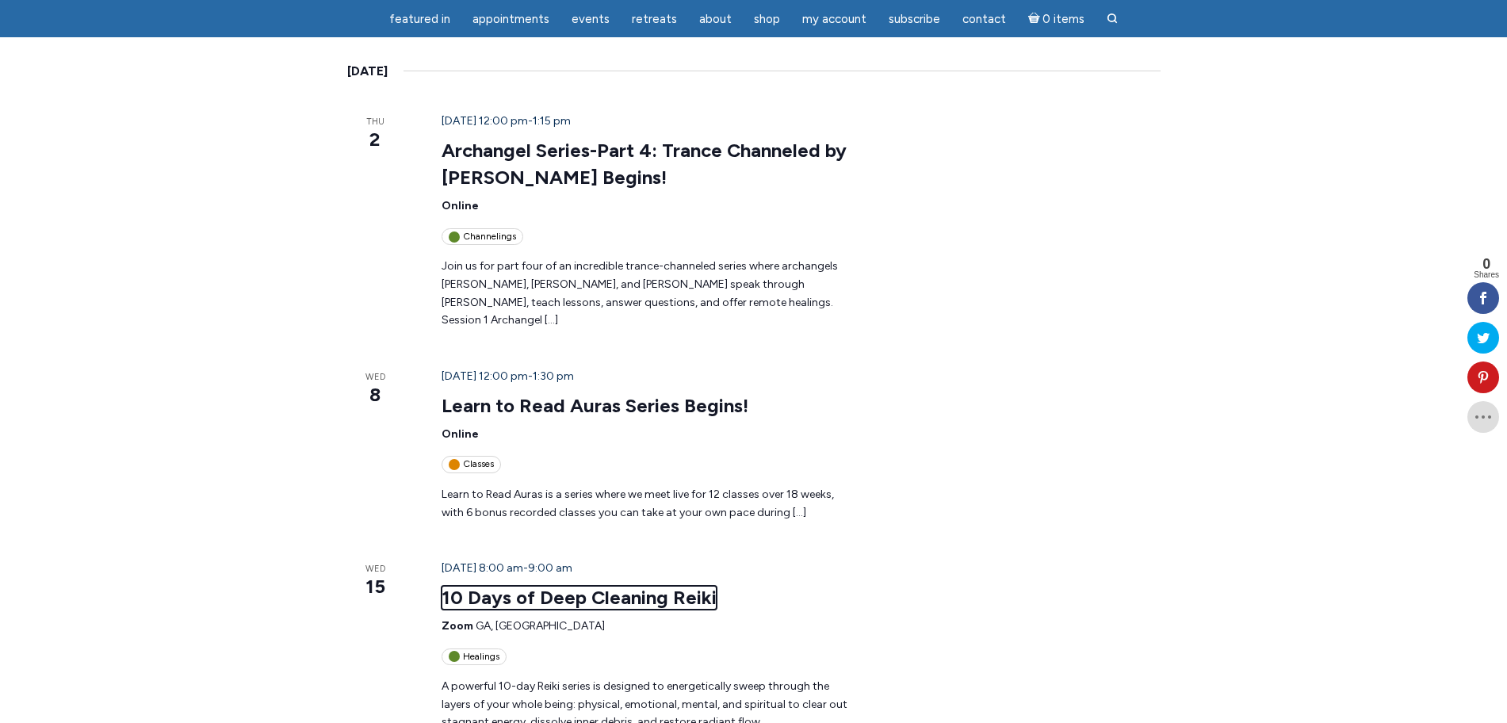
click at [581, 586] on link "10 Days of Deep Cleaning Reiki" at bounding box center [579, 598] width 275 height 24
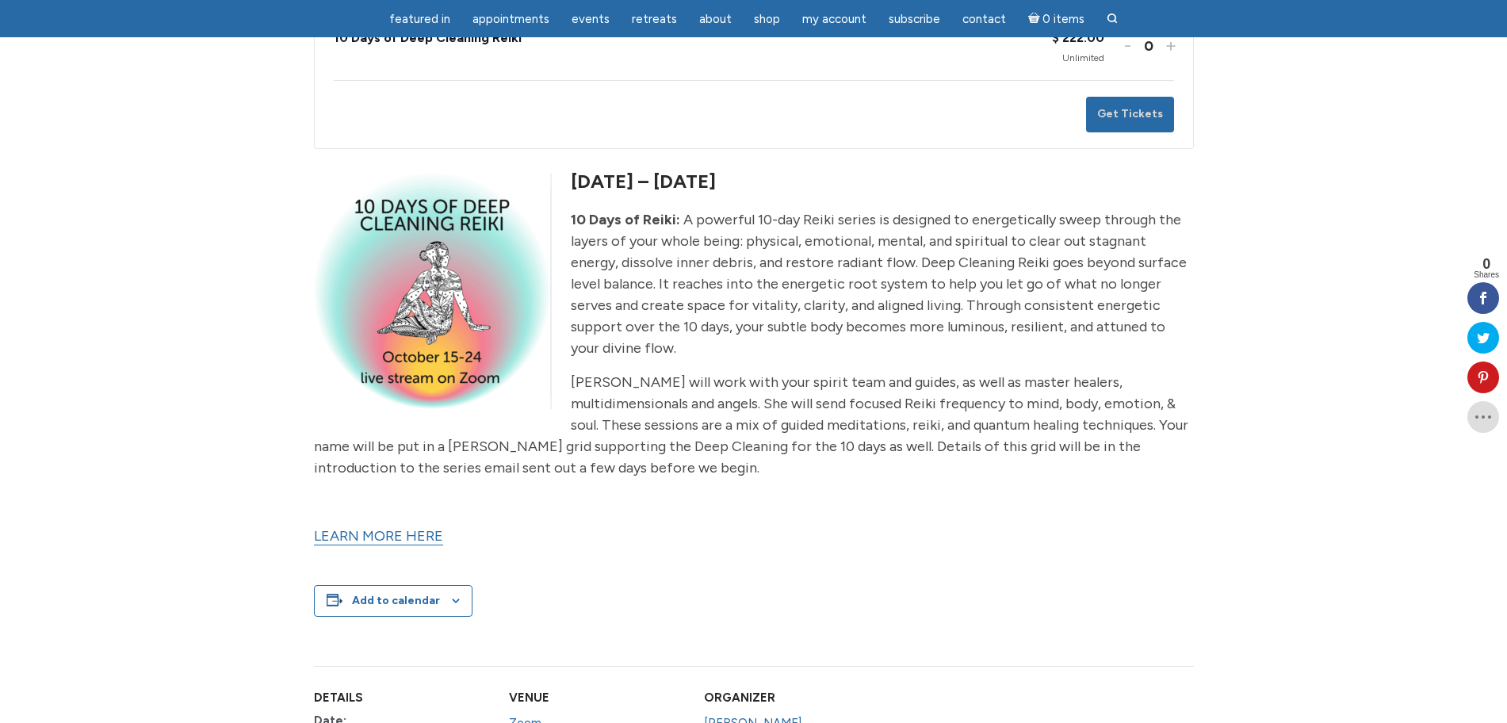
scroll to position [396, 0]
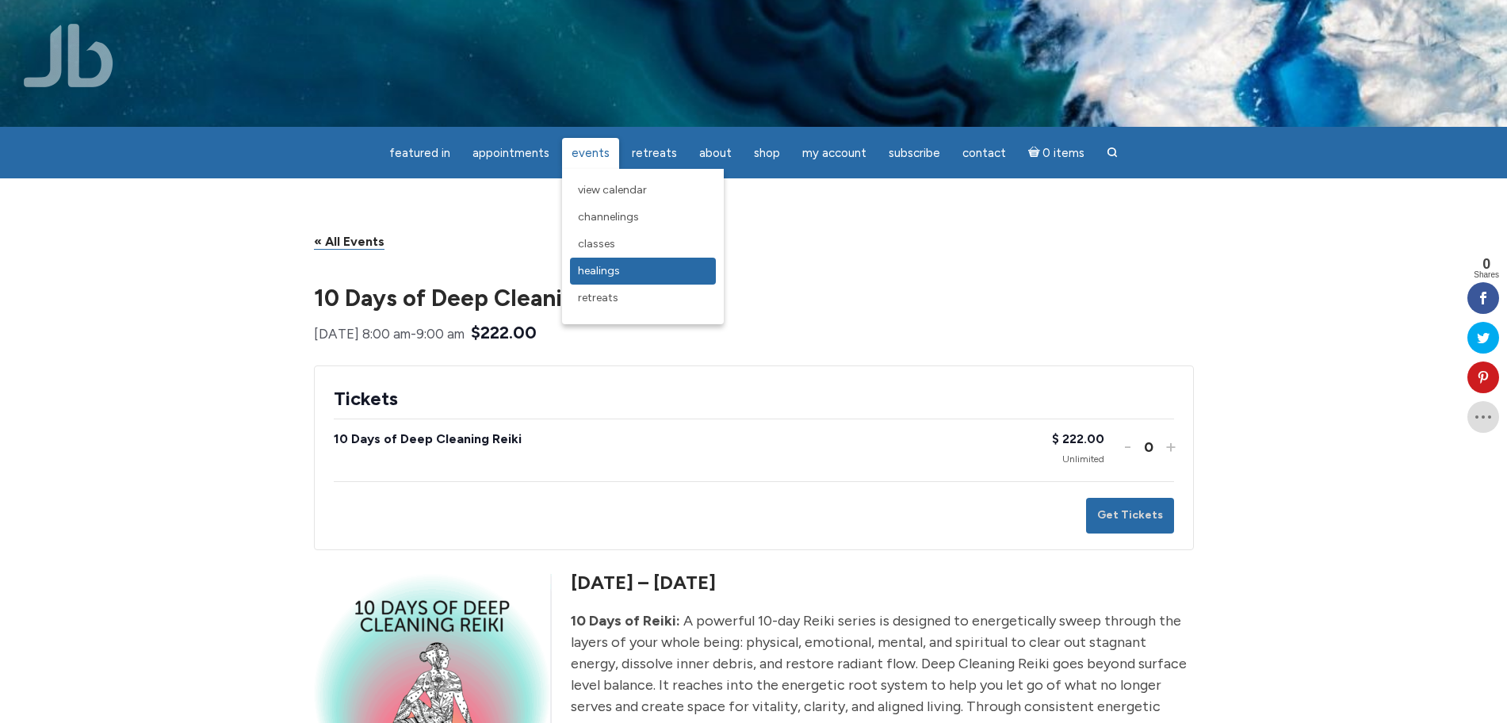
click at [596, 277] on span "Healings" at bounding box center [599, 270] width 42 height 13
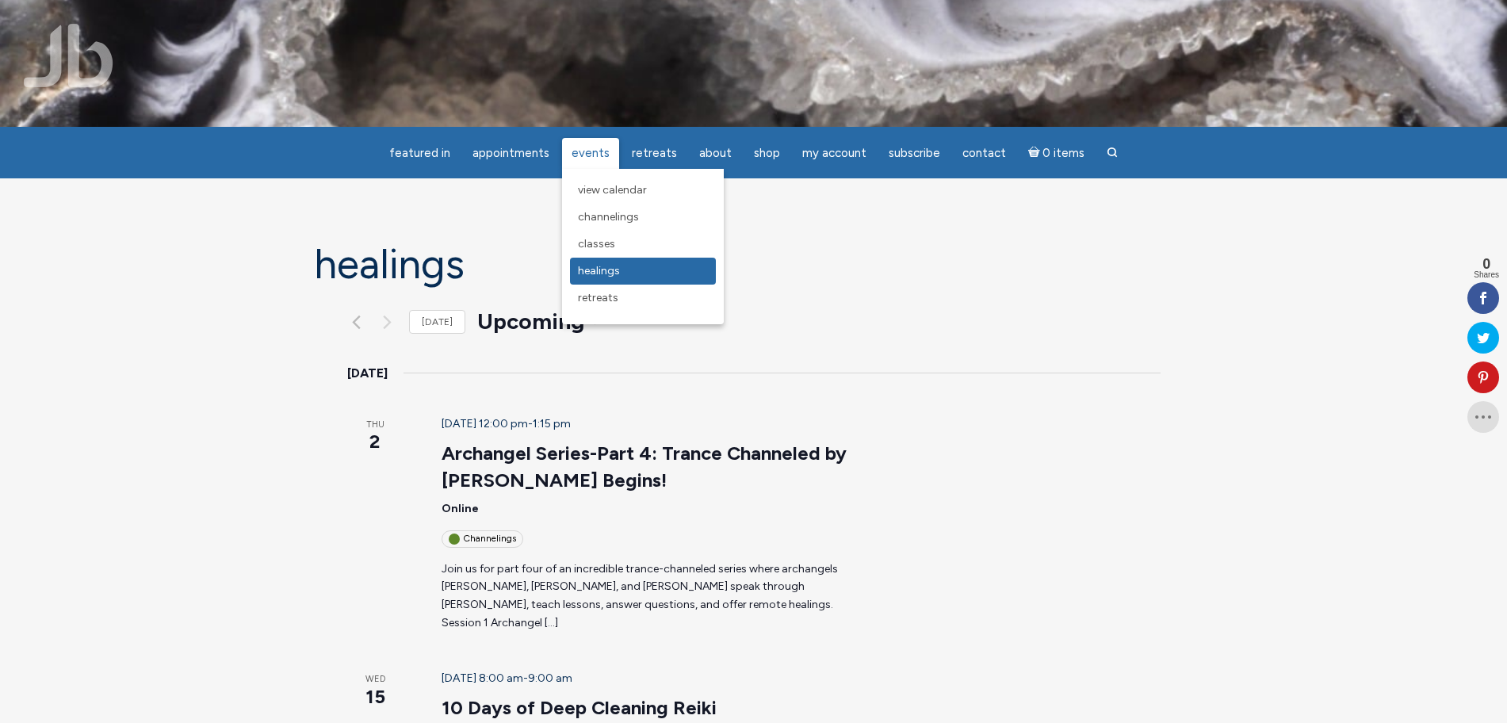
click at [611, 267] on span "Healings" at bounding box center [599, 270] width 42 height 13
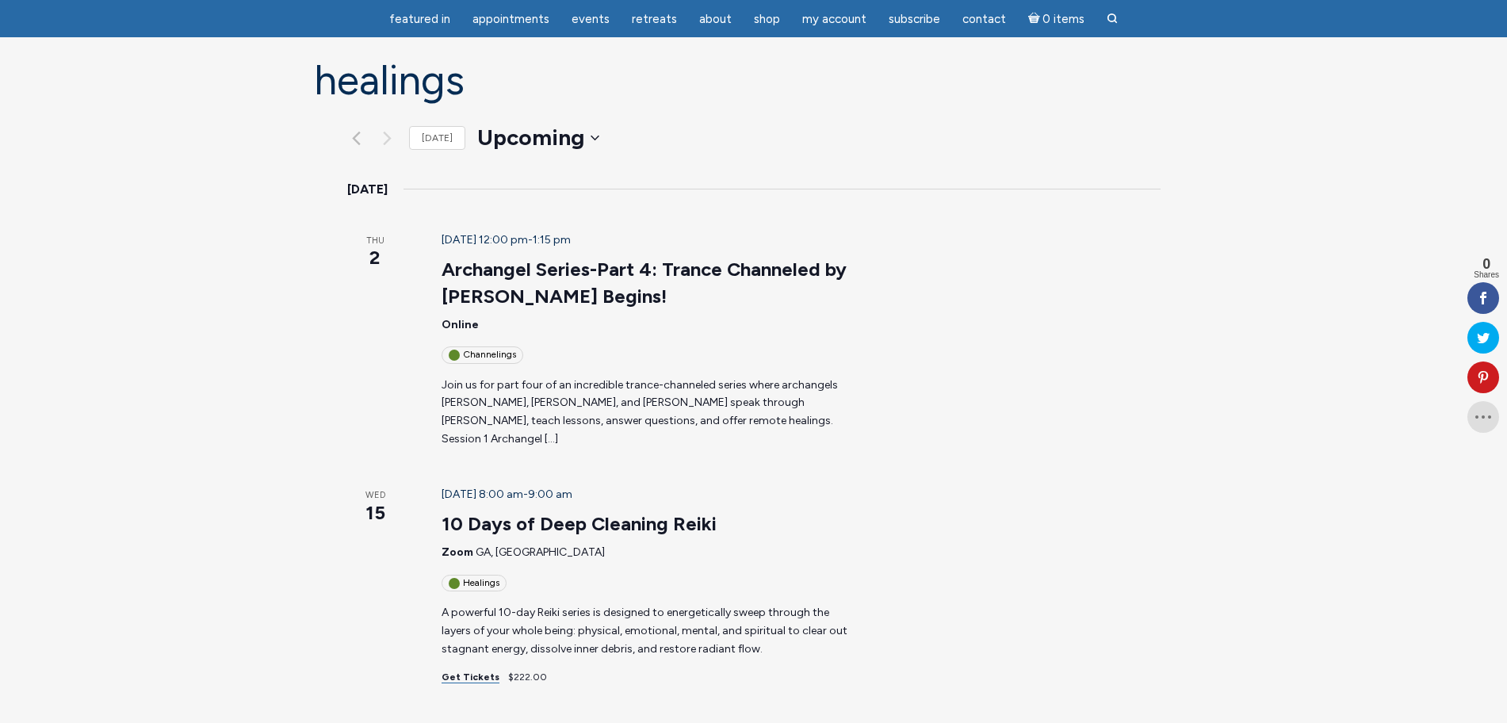
scroll to position [99, 0]
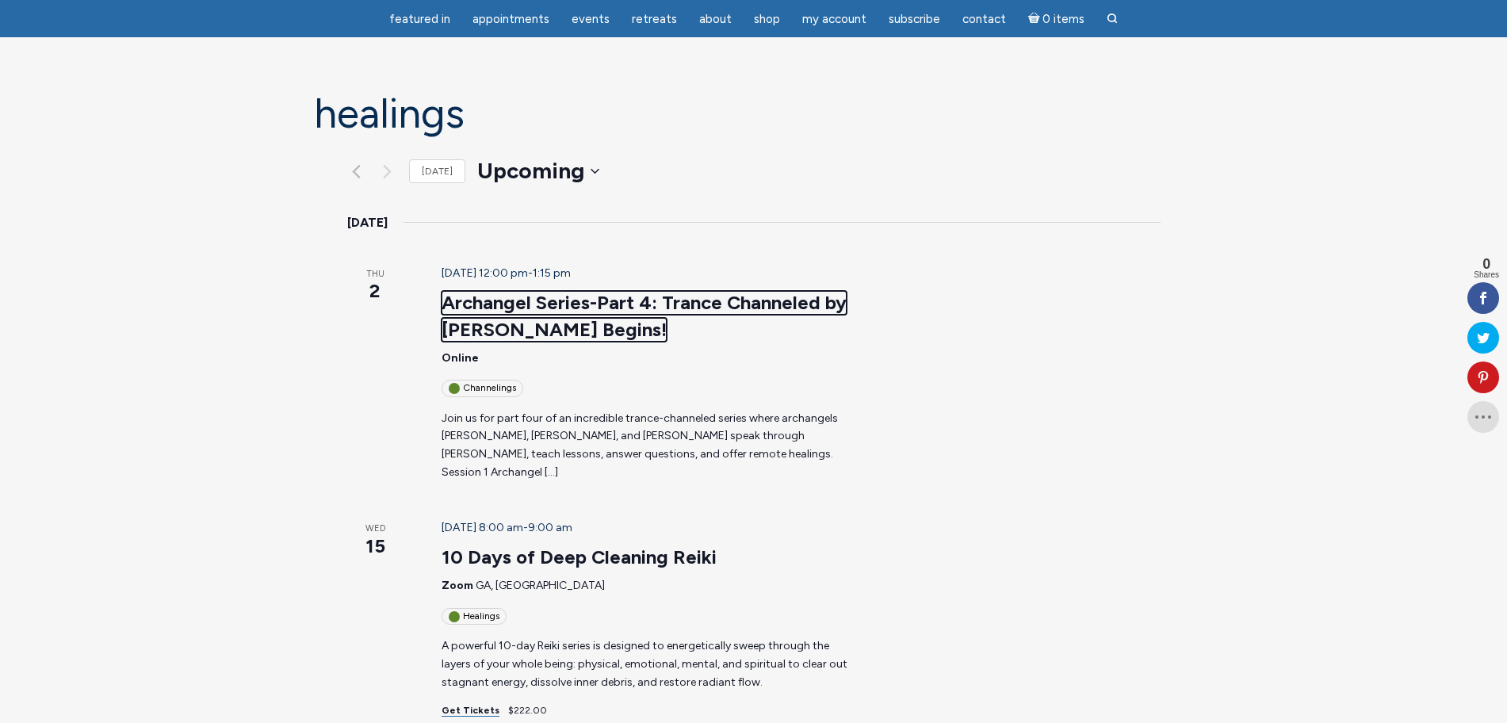
click at [662, 291] on link "Archangel Series-Part 4: Trance Channeled by [PERSON_NAME] Begins!" at bounding box center [644, 316] width 405 height 51
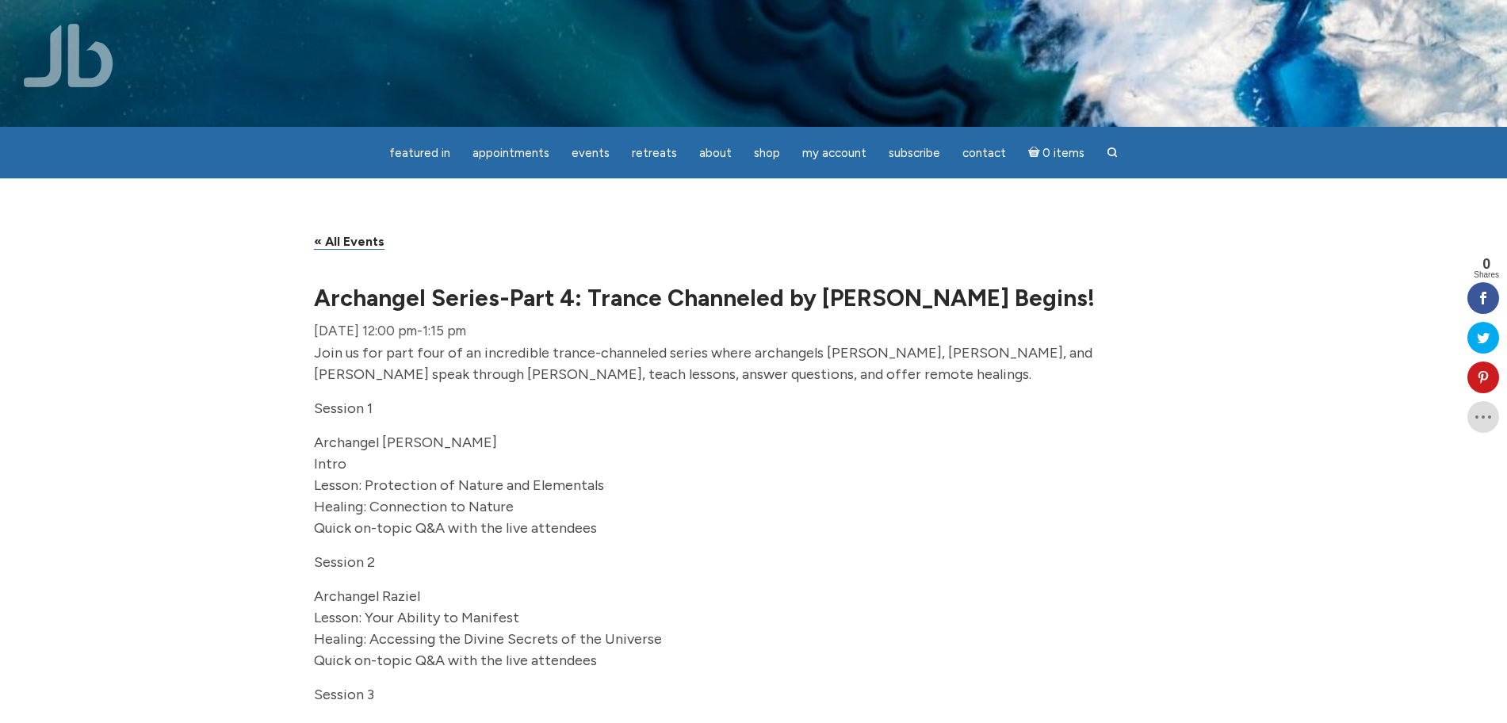
click at [71, 60] on img at bounding box center [69, 55] width 90 height 63
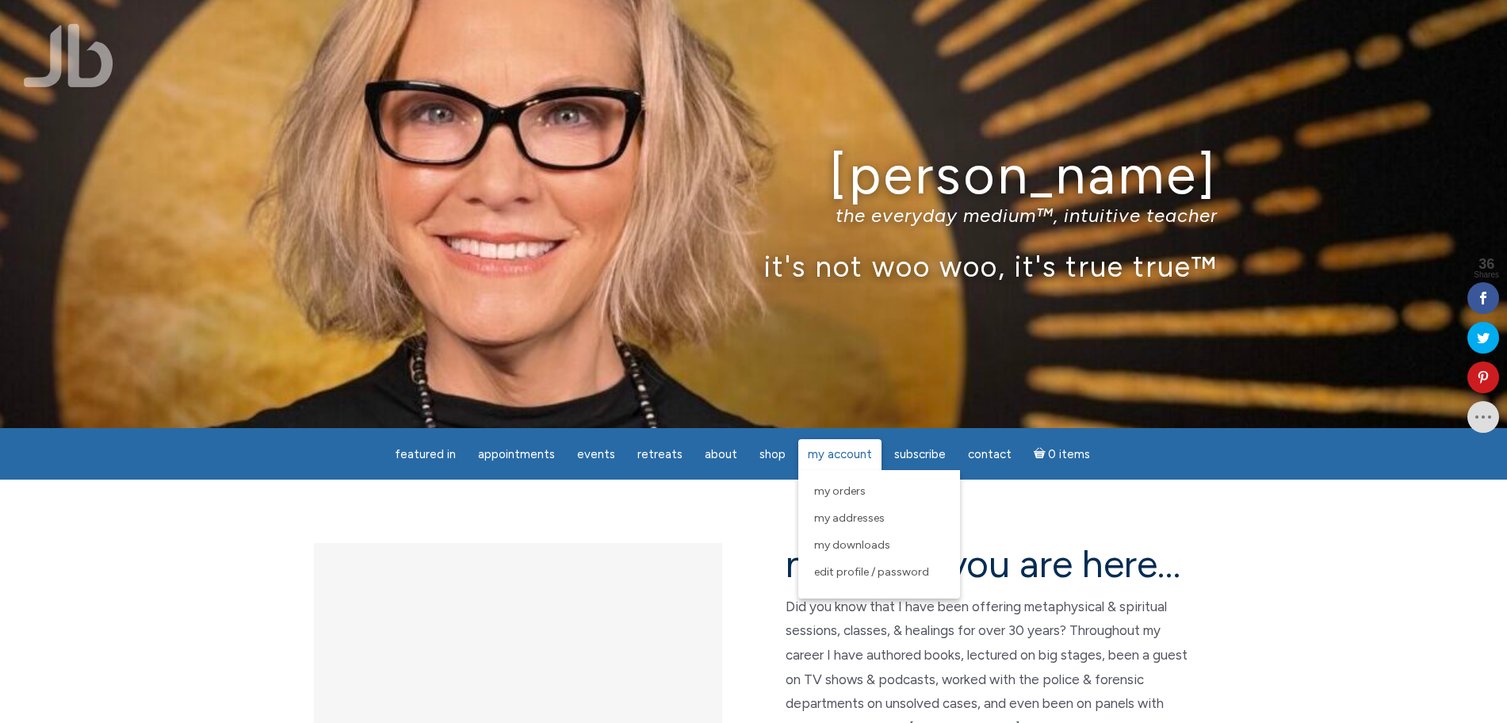
click at [818, 455] on span "My Account" at bounding box center [840, 454] width 64 height 14
click at [830, 492] on span "My Orders" at bounding box center [840, 490] width 52 height 13
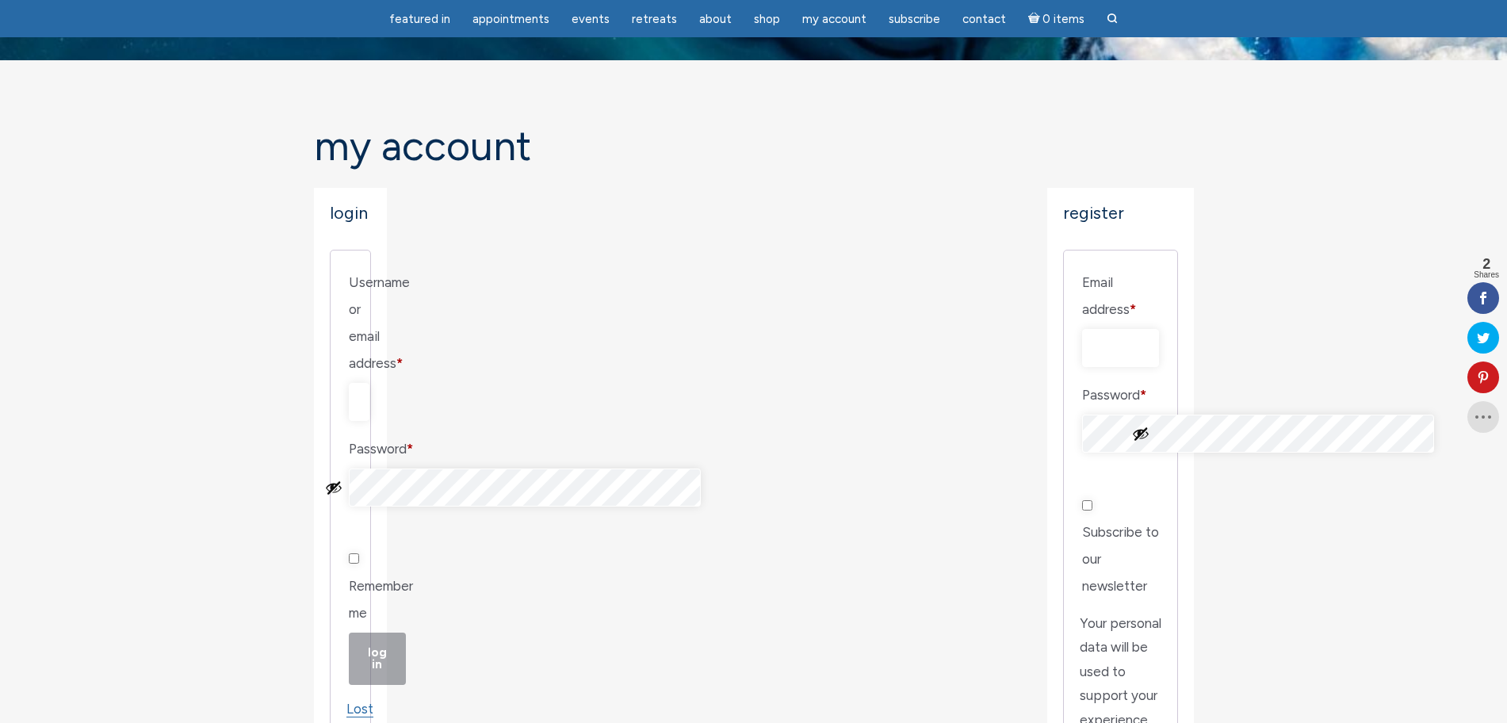
scroll to position [198, 0]
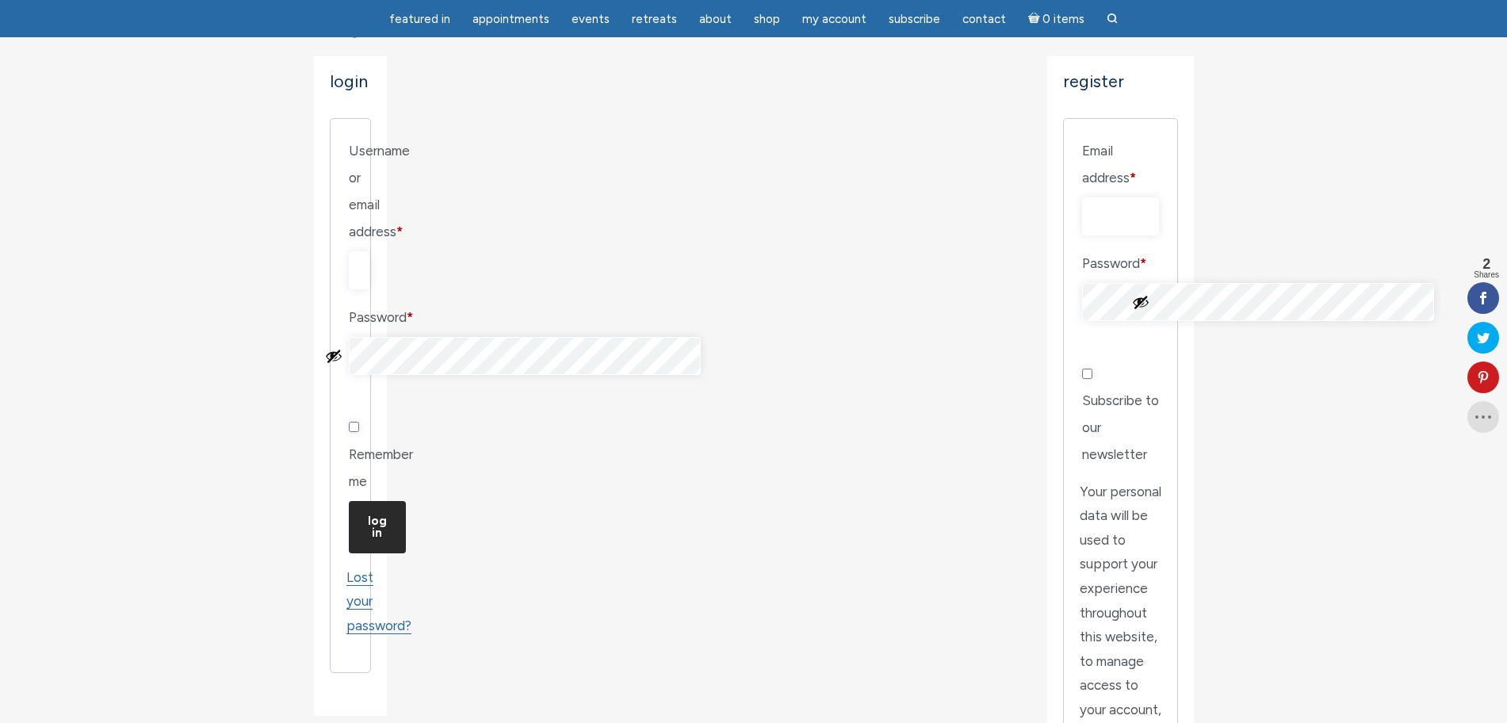
type input "[EMAIL_ADDRESS][DOMAIN_NAME]"
click at [378, 501] on button "Log in" at bounding box center [377, 527] width 57 height 52
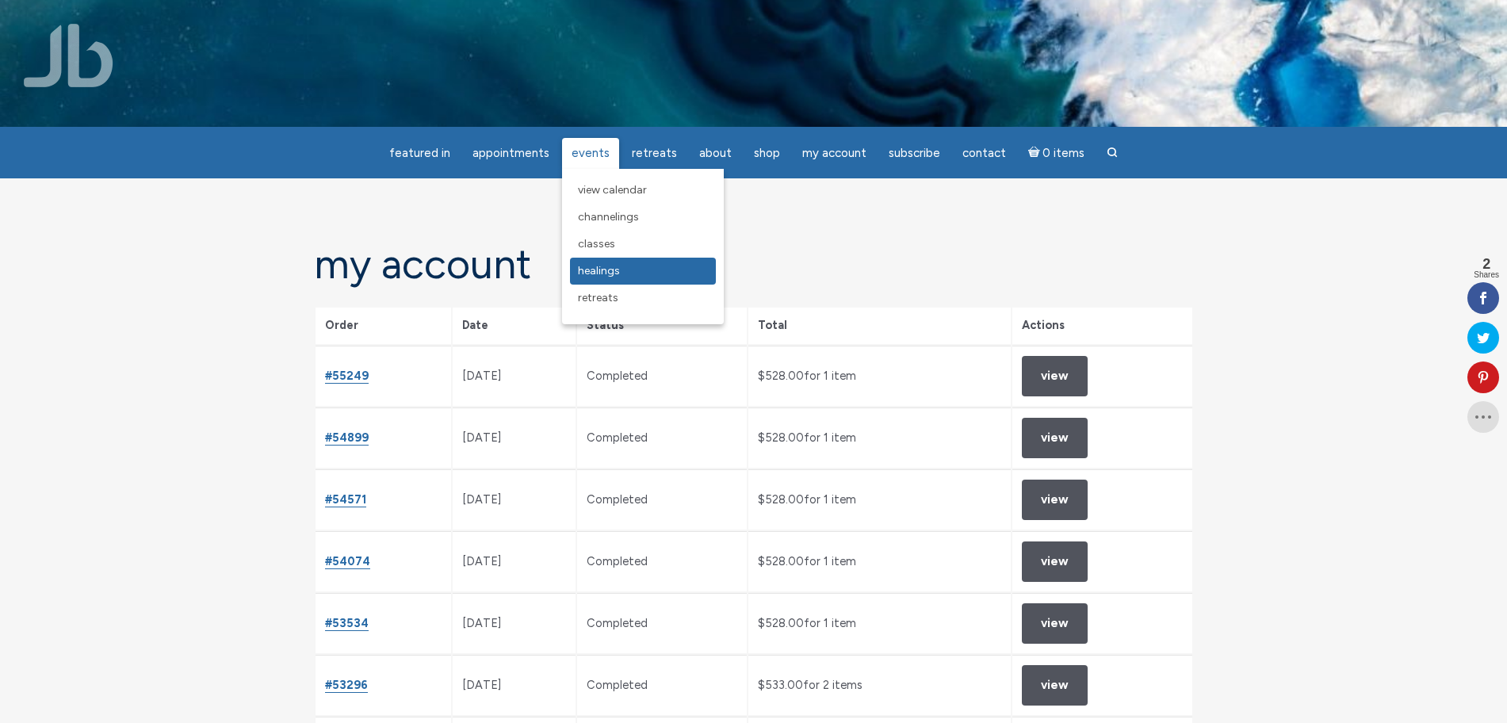
click at [595, 266] on span "Healings" at bounding box center [599, 270] width 42 height 13
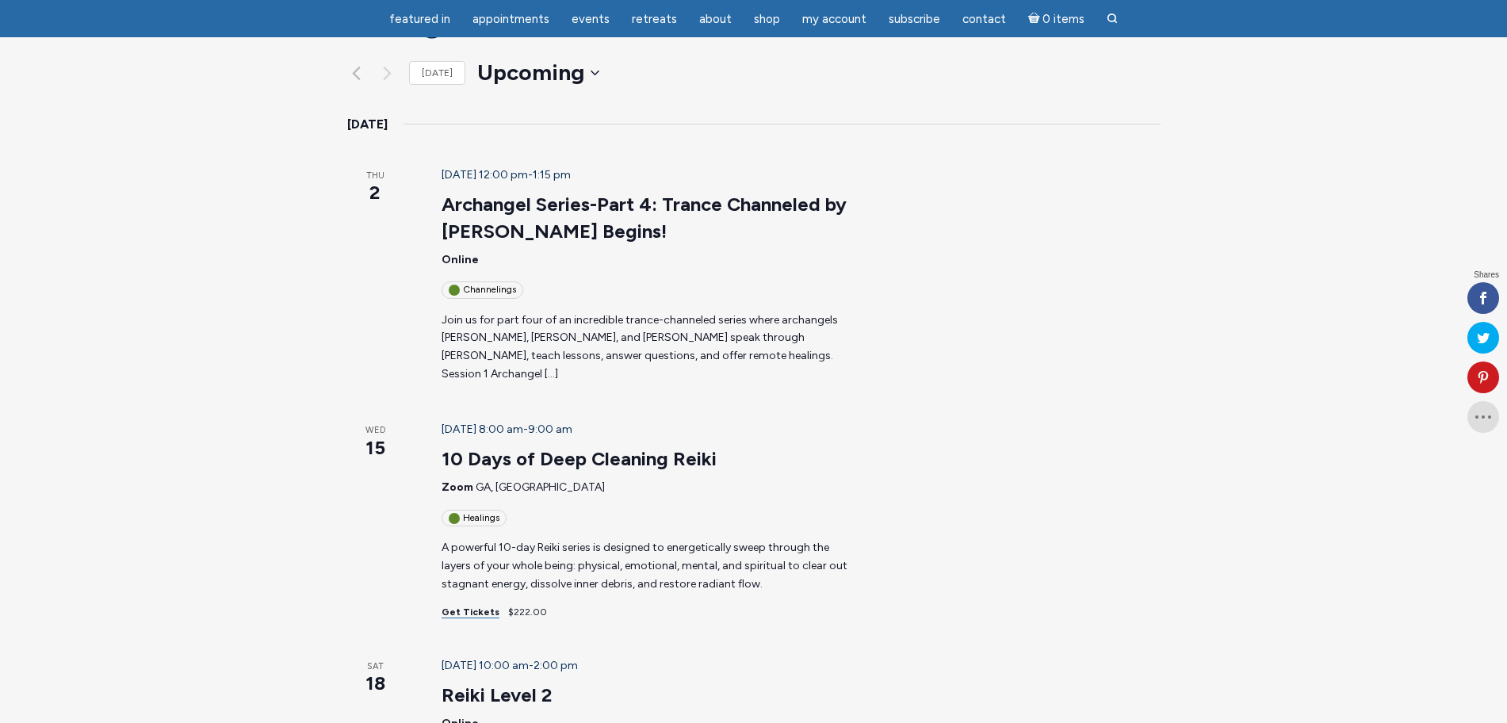
scroll to position [198, 0]
click at [547, 446] on link "10 Days of Deep Cleaning Reiki" at bounding box center [579, 458] width 275 height 24
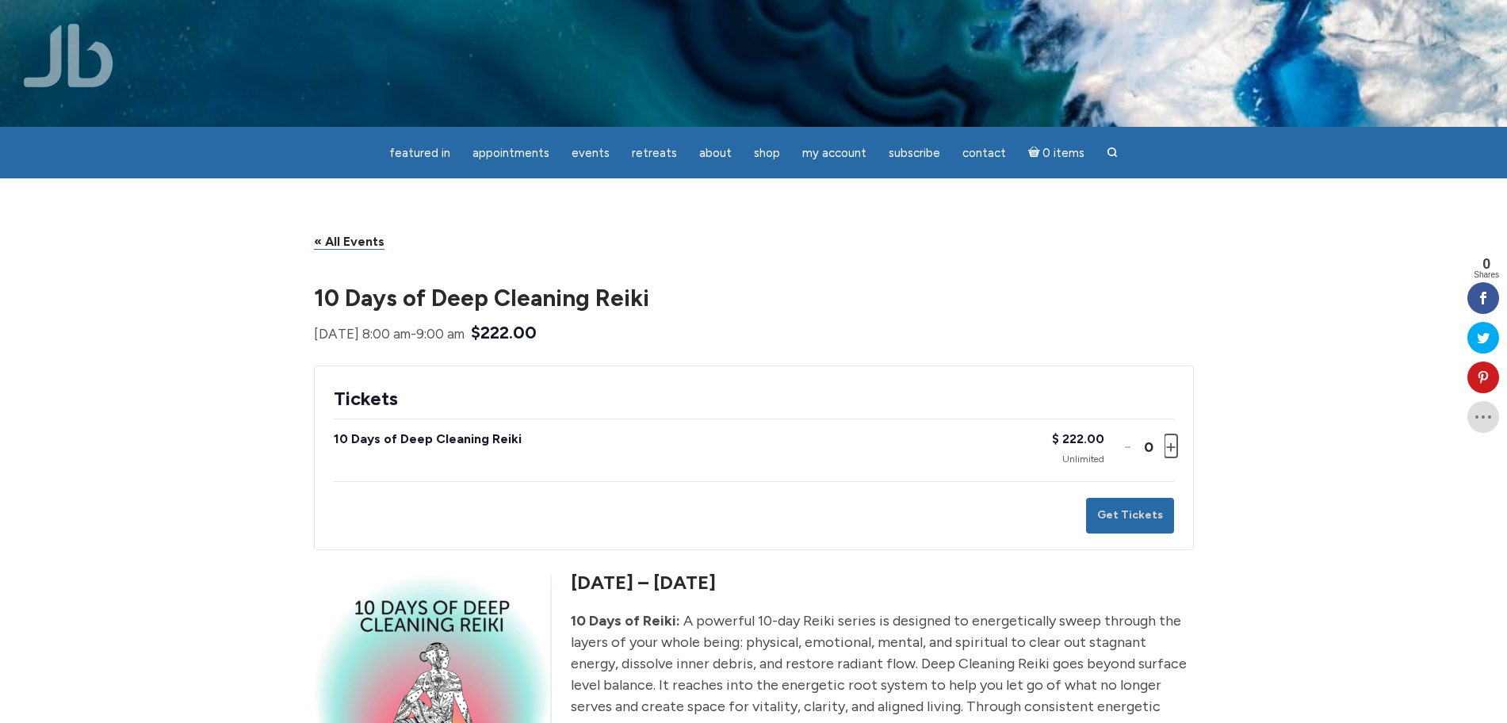
click at [1171, 458] on button "Increase ticket quantity for 10 Days of Deep Cleaning Reiki +" at bounding box center [1170, 446] width 10 height 23
click at [1146, 534] on button "Get Tickets" at bounding box center [1130, 516] width 88 height 36
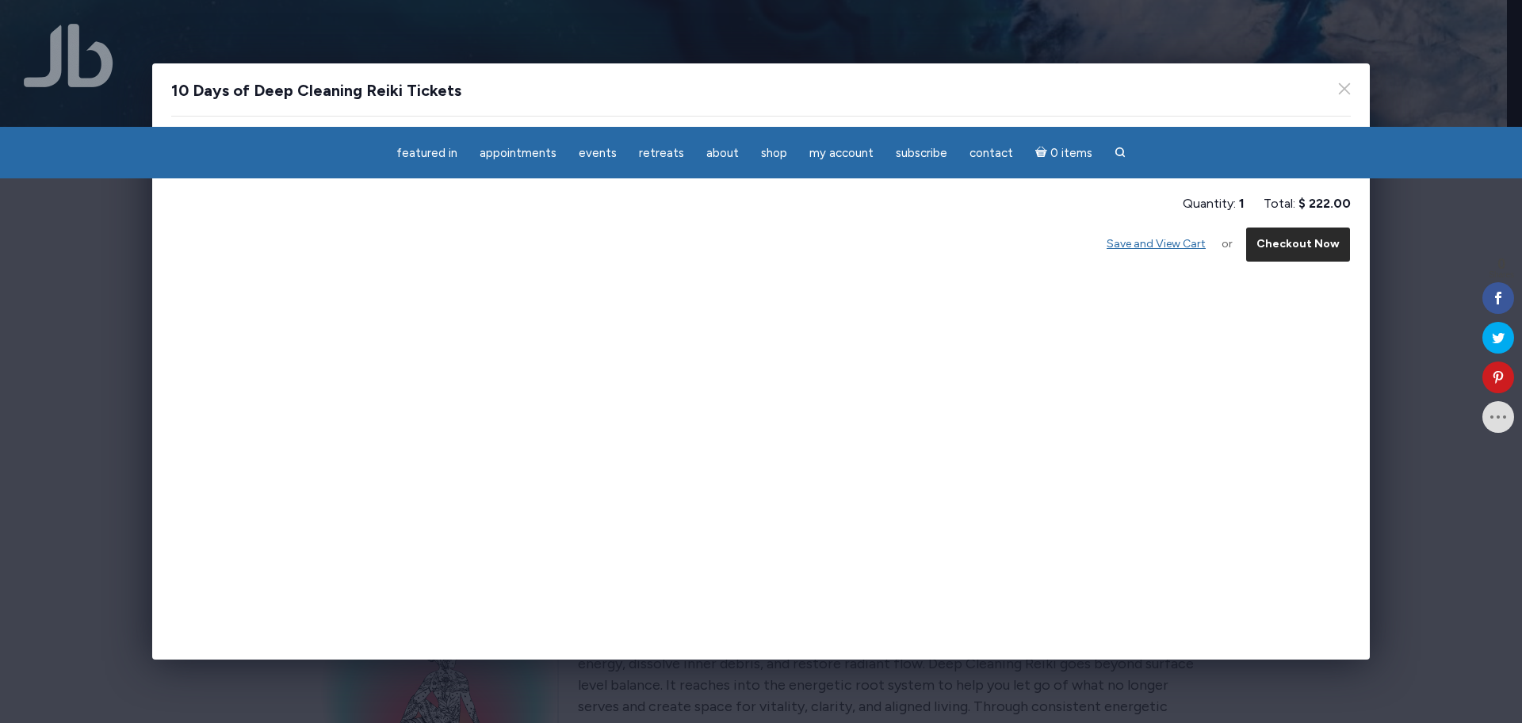
click at [1288, 238] on button "Checkout Now" at bounding box center [1298, 245] width 105 height 36
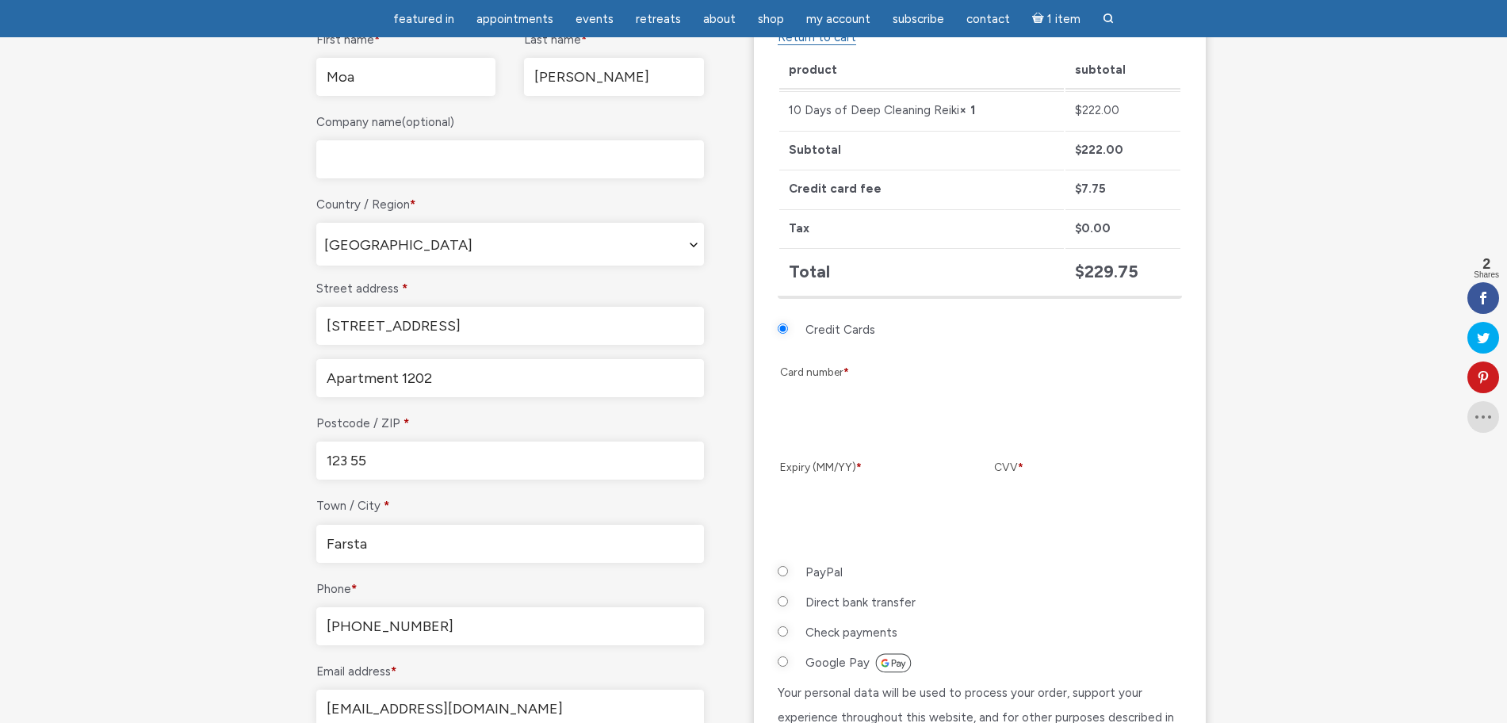
scroll to position [496, 0]
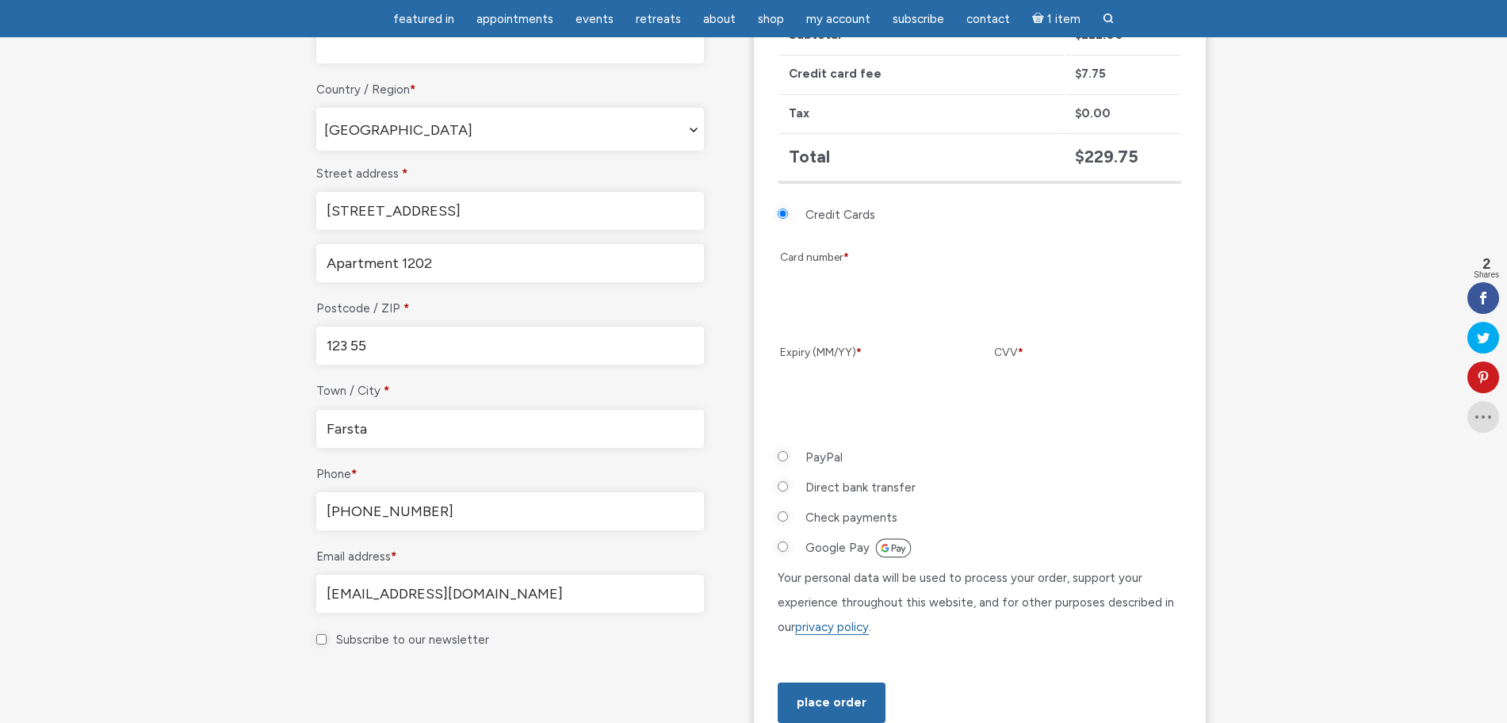
click at [783, 458] on input "PayPal" at bounding box center [783, 456] width 10 height 10
radio input "true"
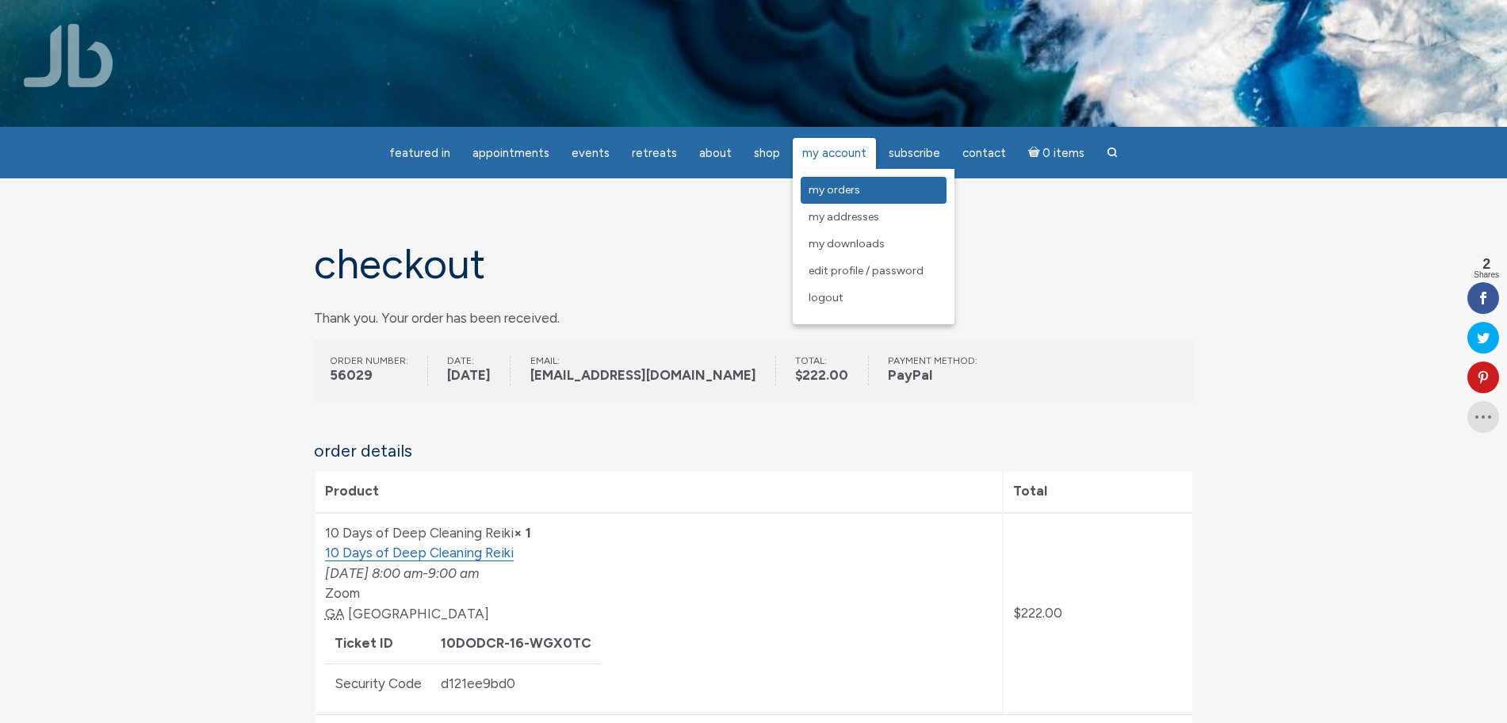
click at [833, 196] on span "My Orders" at bounding box center [835, 189] width 52 height 13
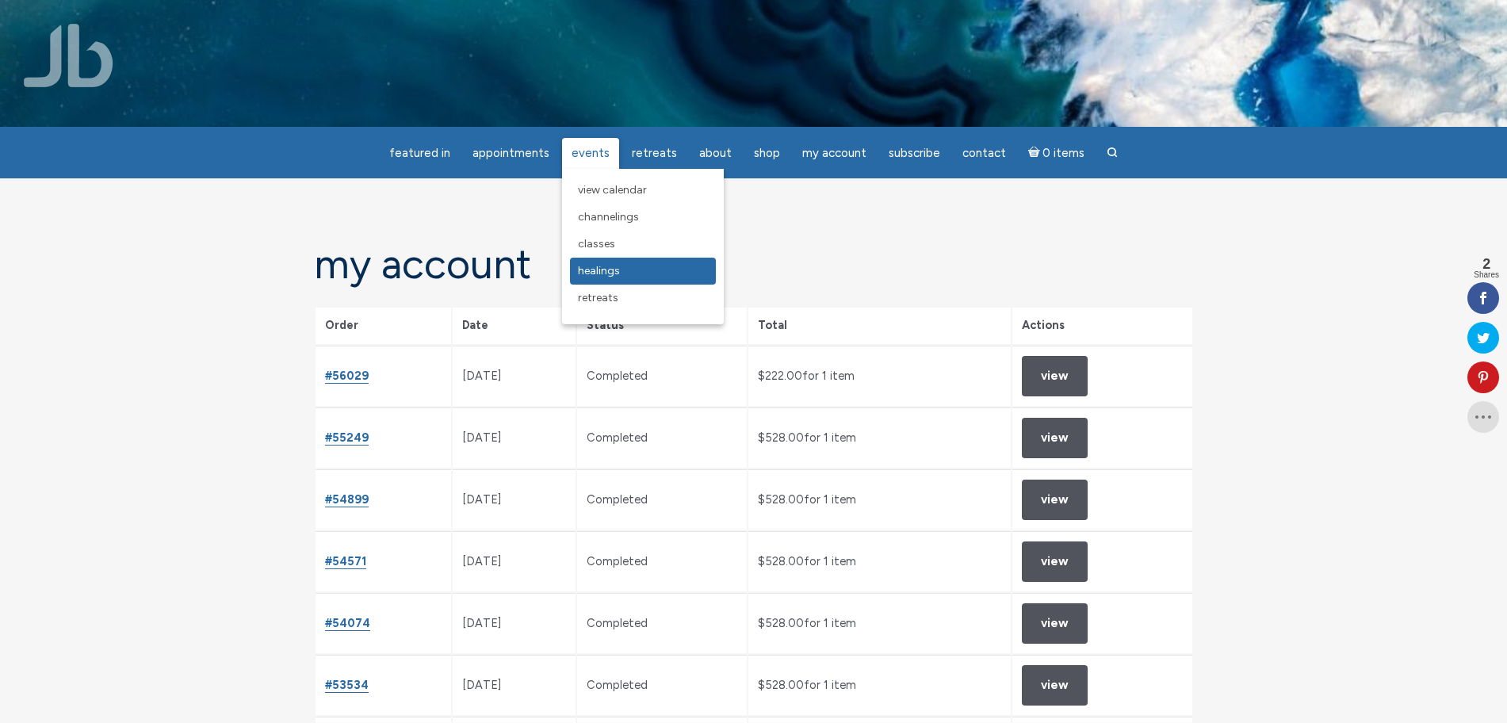
click at [603, 280] on link "Healings" at bounding box center [643, 271] width 146 height 27
